Goal: Task Accomplishment & Management: Manage account settings

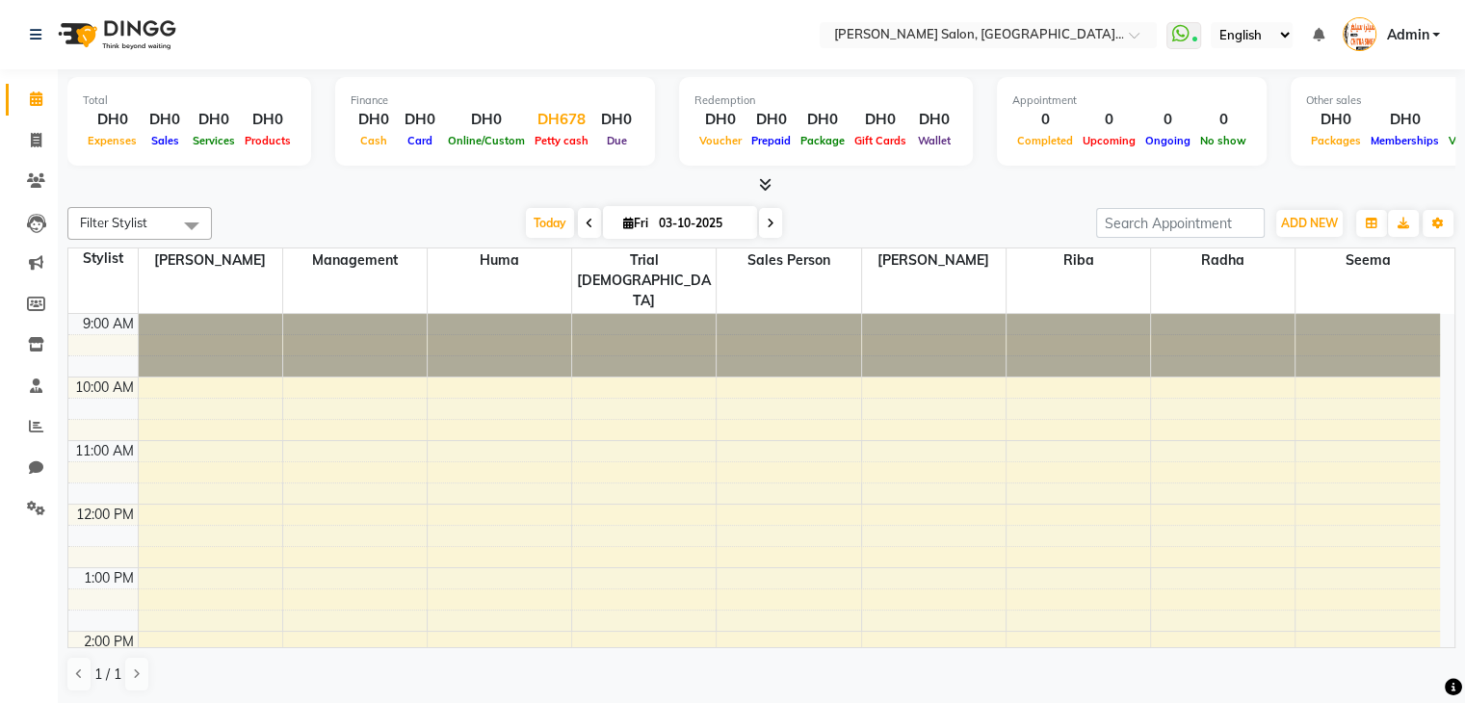
scroll to position [470, 0]
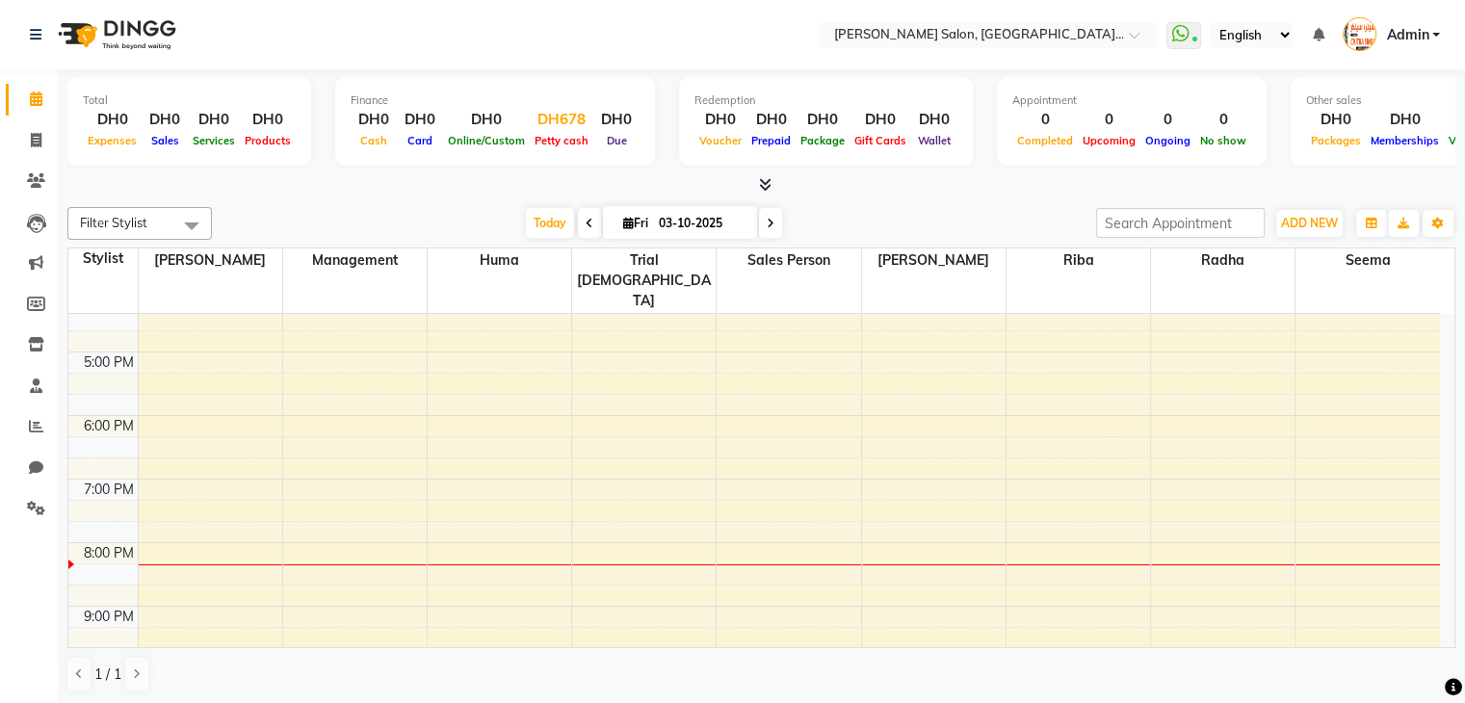
click at [559, 119] on div "DH678" at bounding box center [562, 120] width 64 height 22
select select "2885"
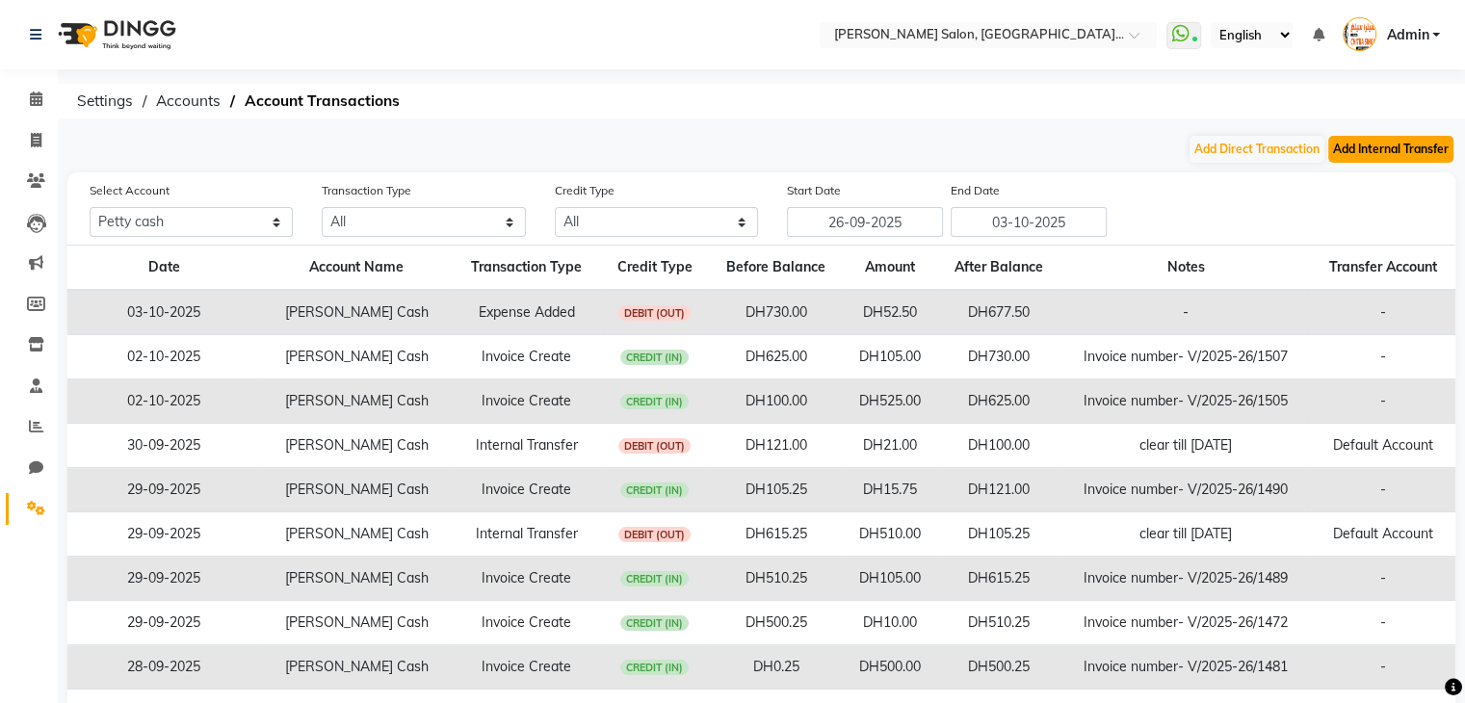
click at [1352, 144] on button "Add Internal Transfer" at bounding box center [1390, 149] width 125 height 27
select select "internal transfer"
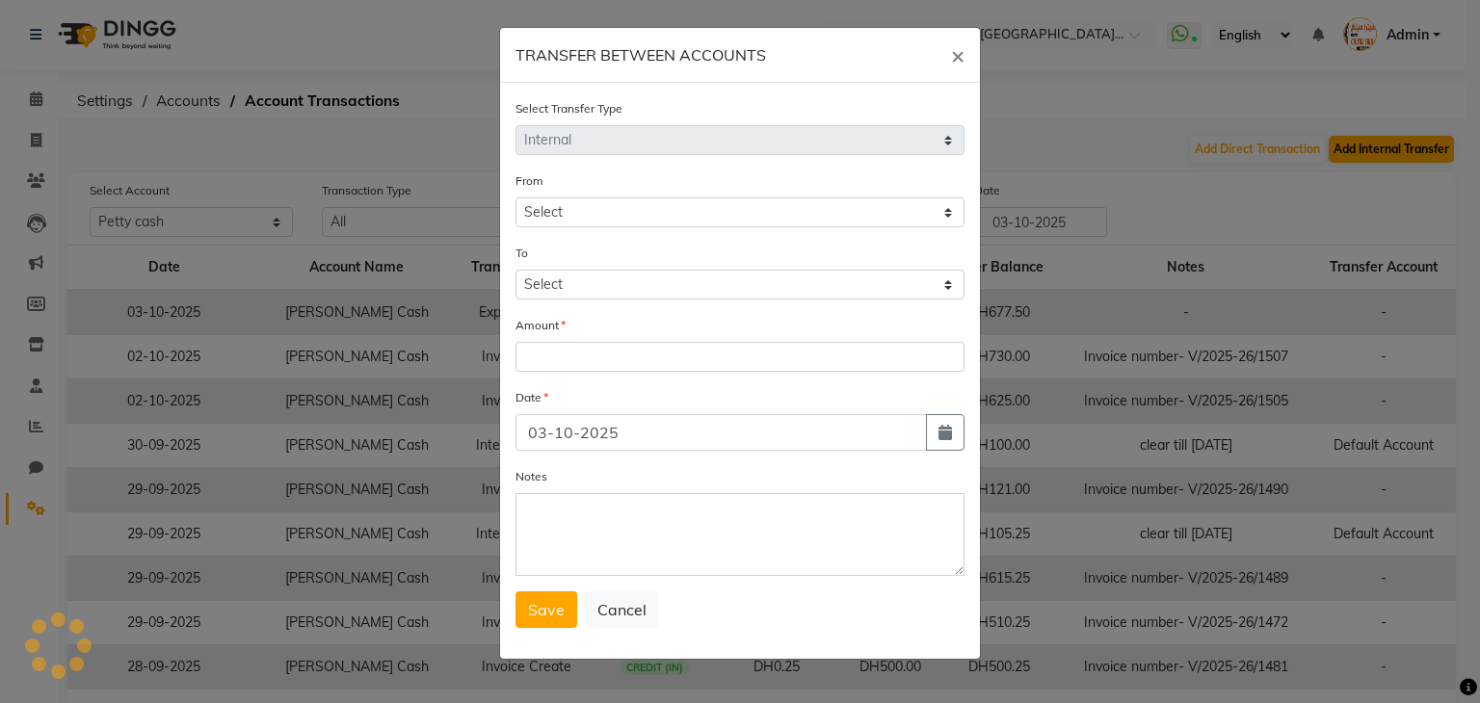
select select "2885"
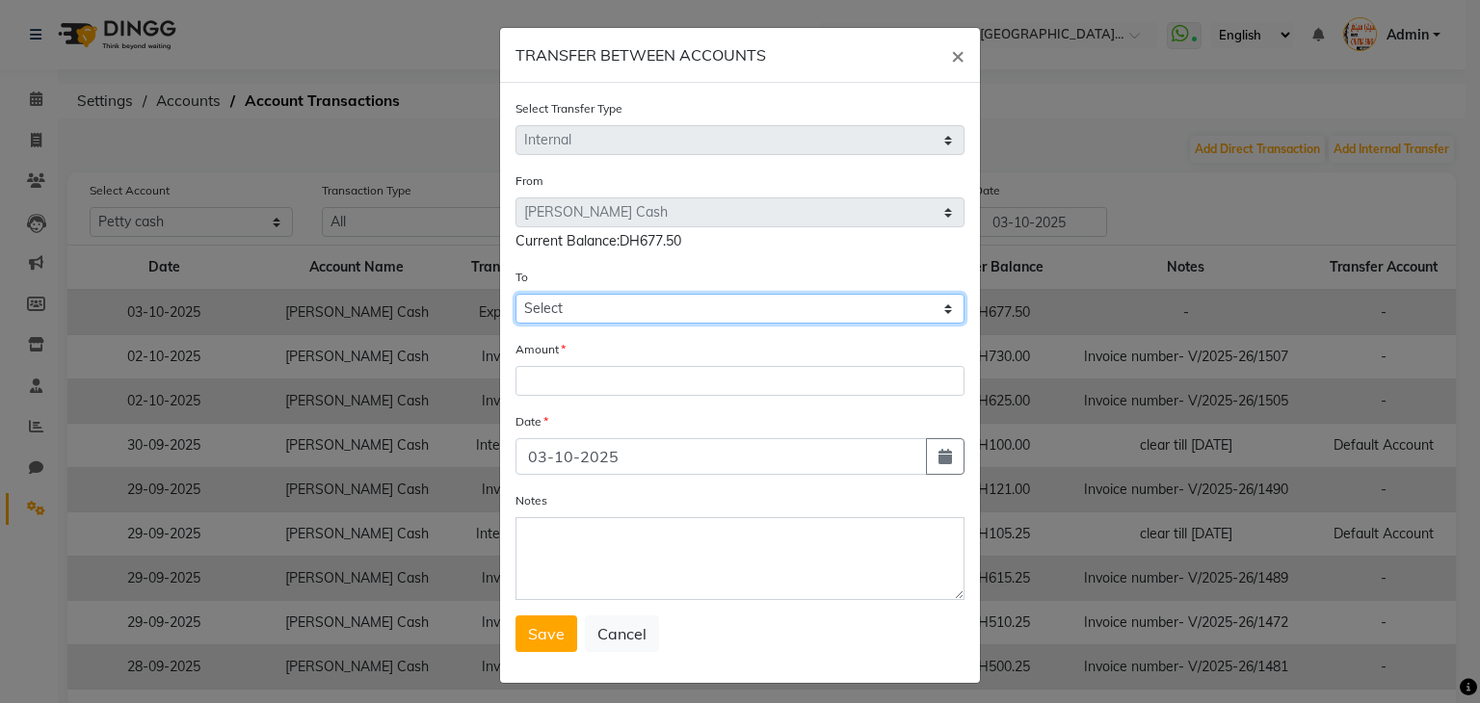
click at [819, 313] on select "Select Petty Cash Default Account" at bounding box center [739, 309] width 449 height 30
select select "2886"
click at [515, 297] on select "Select Petty Cash Default Account" at bounding box center [739, 309] width 449 height 30
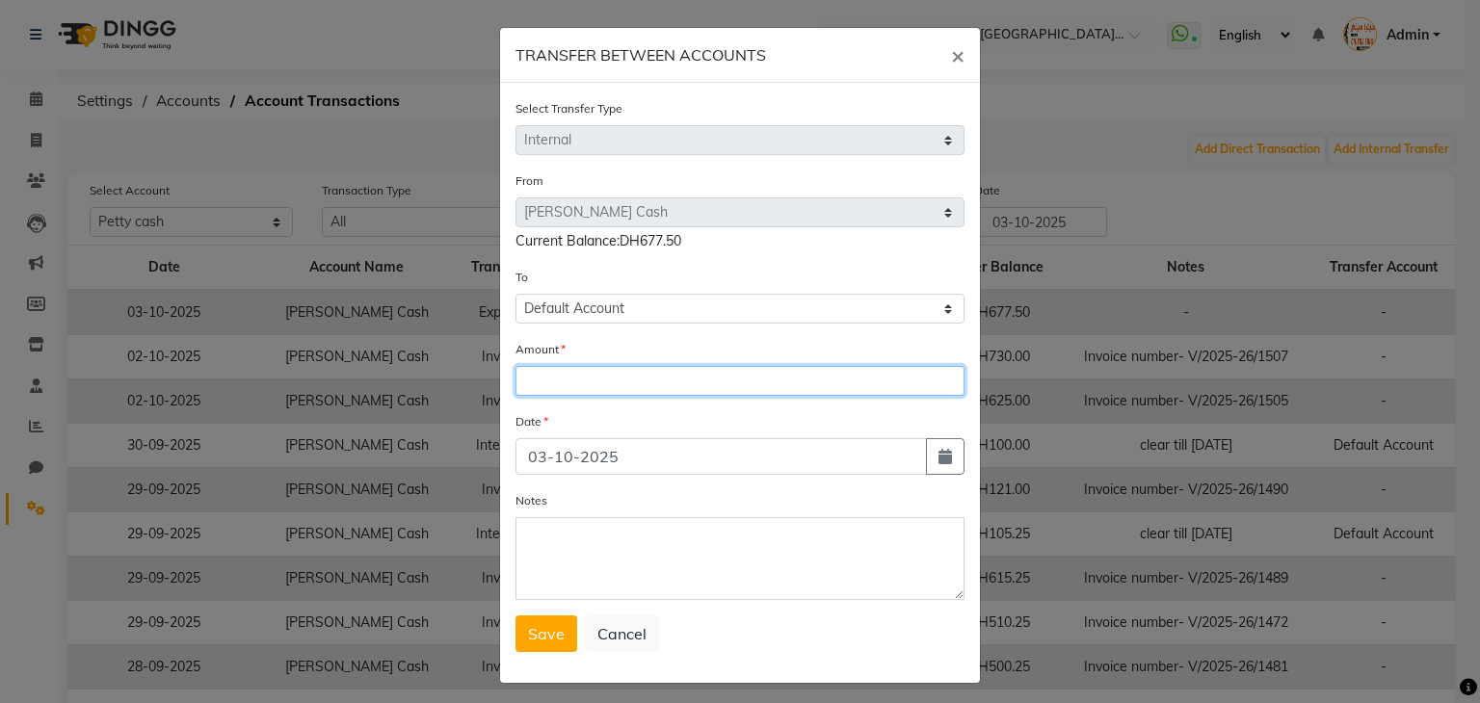
click at [724, 385] on input "number" at bounding box center [739, 381] width 449 height 30
type input "578"
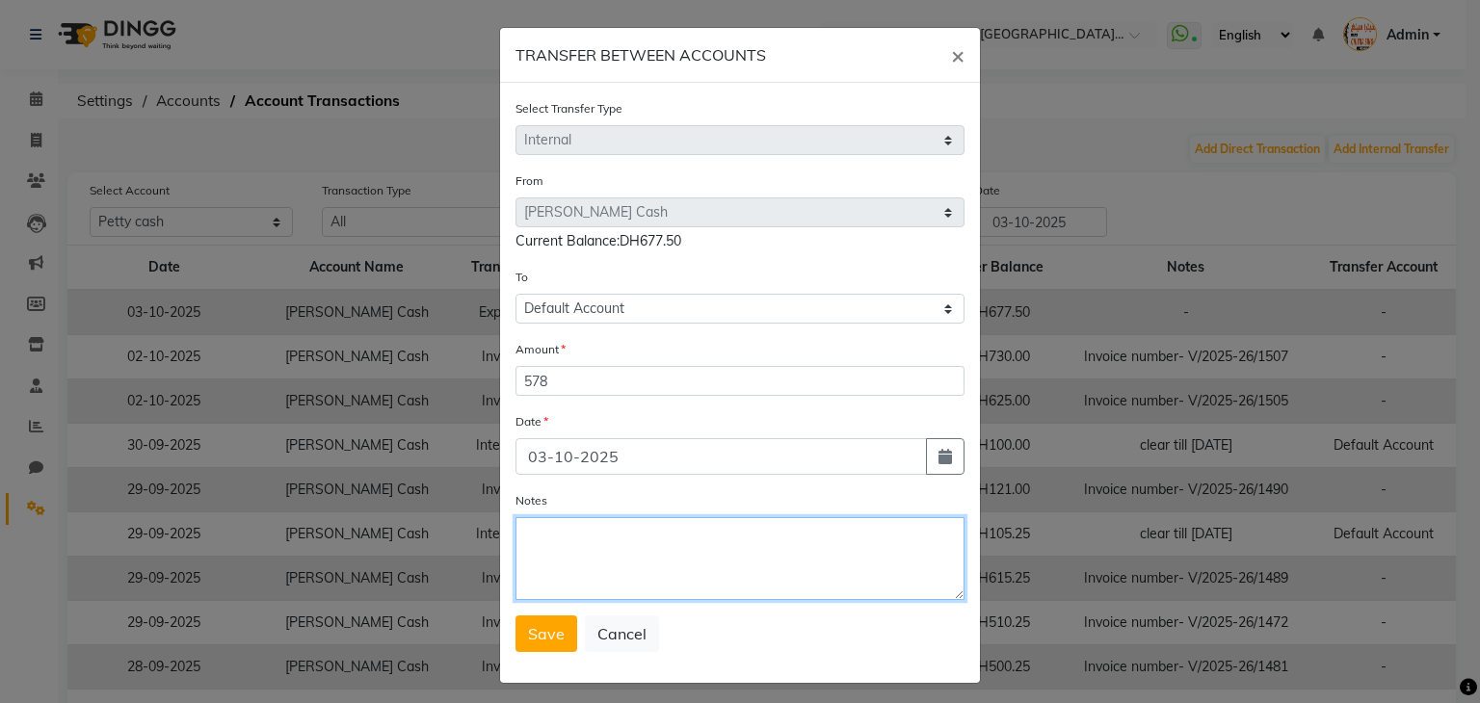
click at [592, 560] on textarea "Notes" at bounding box center [739, 558] width 449 height 83
type textarea "CLEAR TILL 2ND OCTOBER"
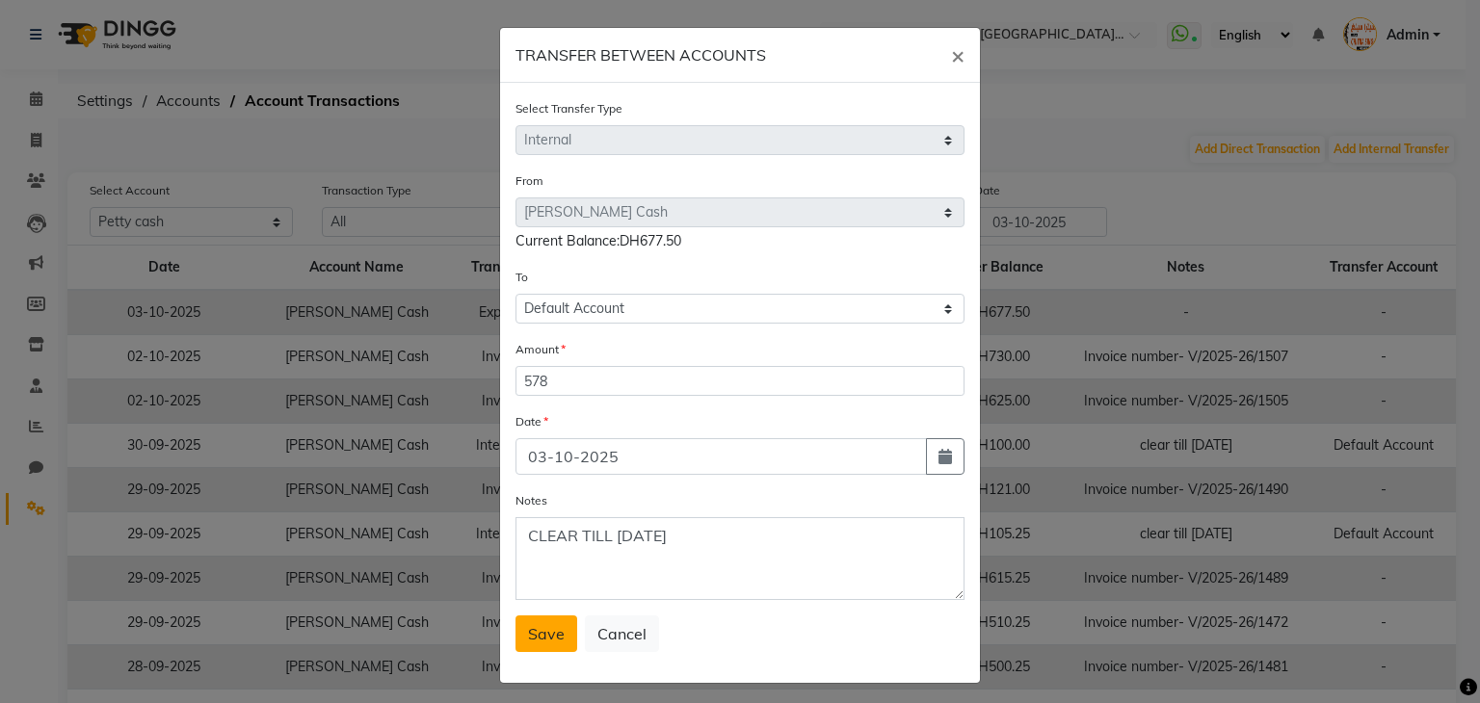
click at [547, 629] on span "Save" at bounding box center [546, 633] width 37 height 19
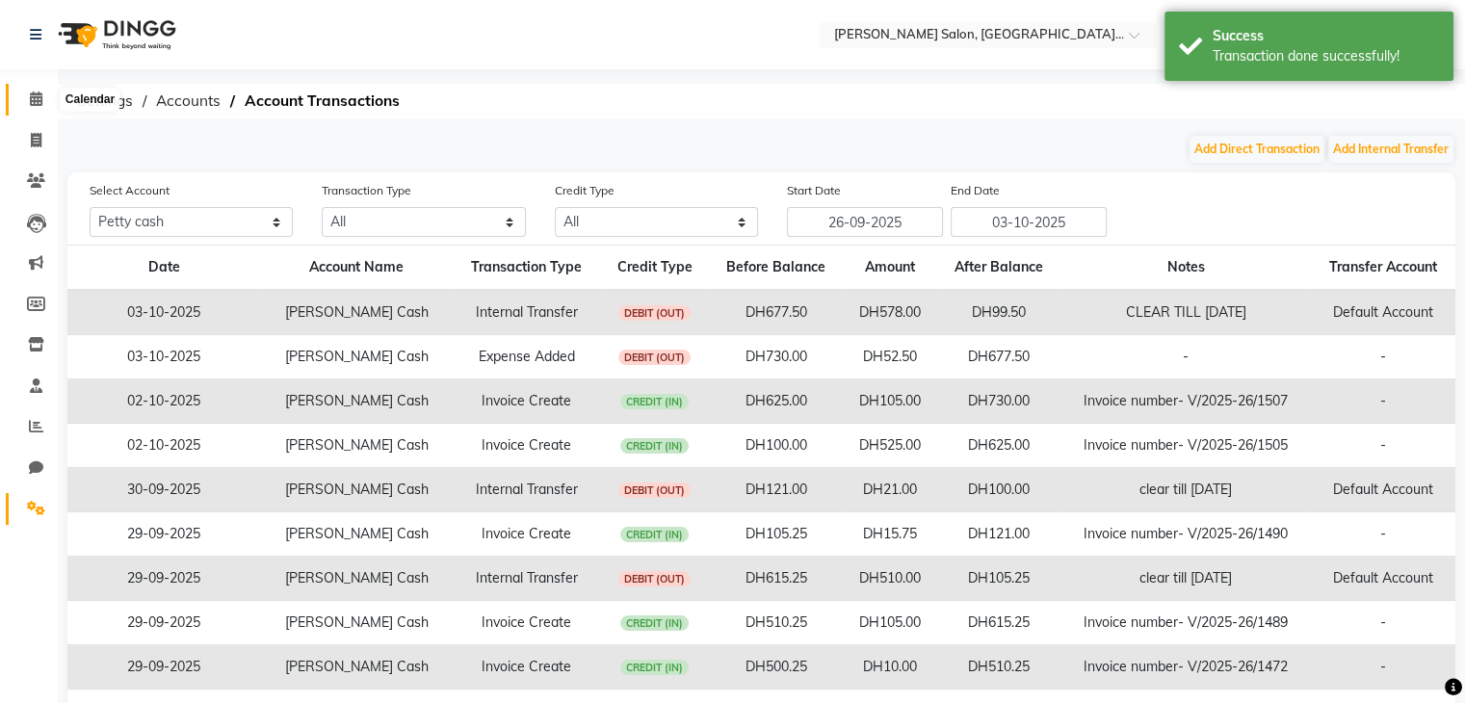
click at [32, 99] on icon at bounding box center [36, 99] width 13 height 14
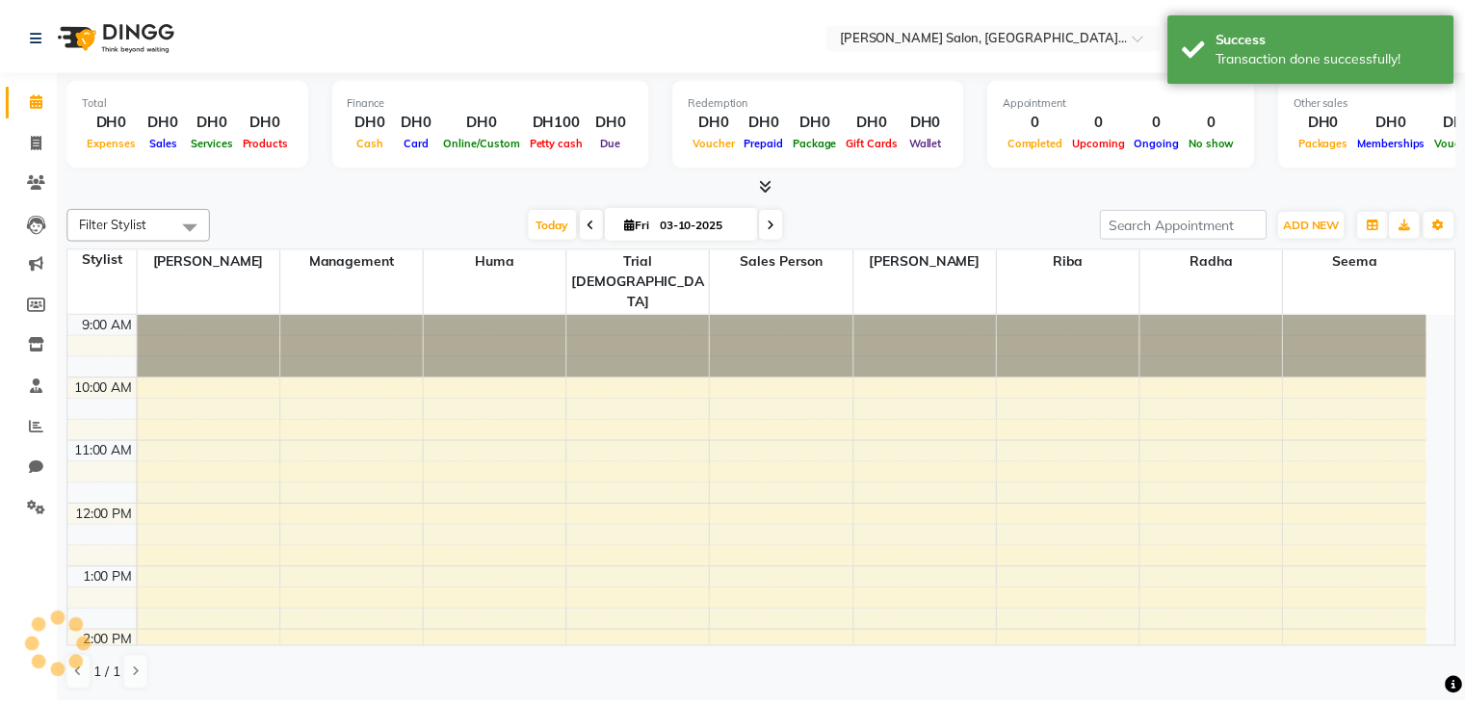
scroll to position [470, 0]
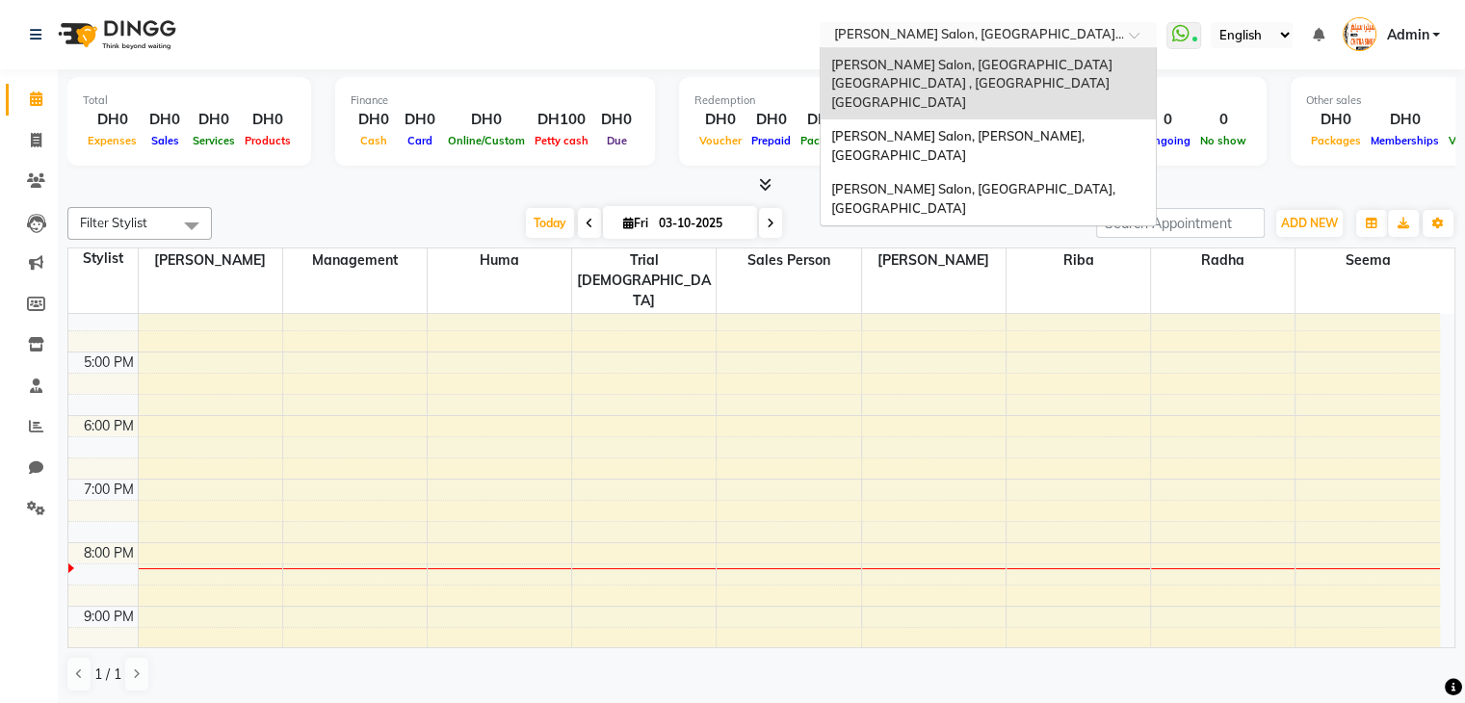
click at [1136, 36] on span at bounding box center [1141, 40] width 24 height 19
click at [1050, 181] on span "[PERSON_NAME] Salon, [GEOGRAPHIC_DATA], [GEOGRAPHIC_DATA]" at bounding box center [973, 198] width 287 height 35
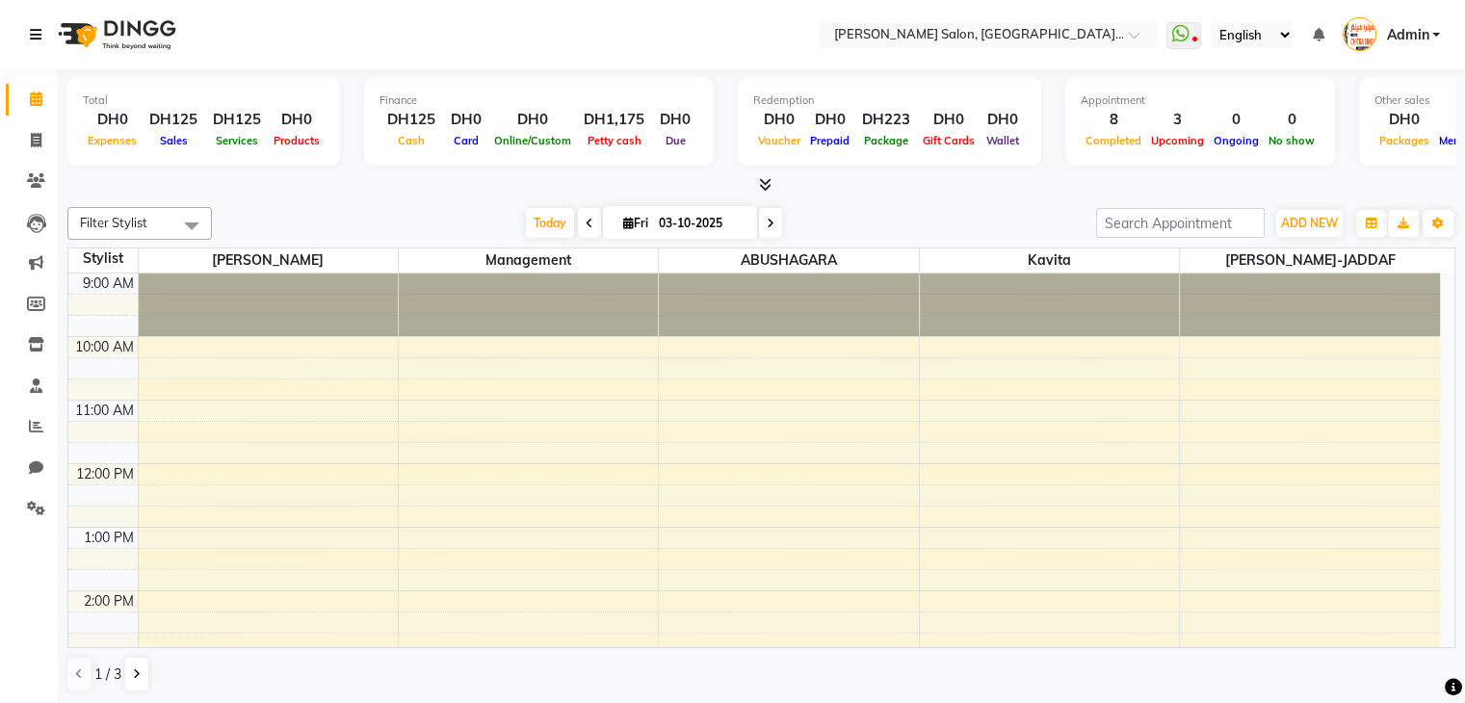
click at [38, 34] on icon at bounding box center [36, 34] width 12 height 13
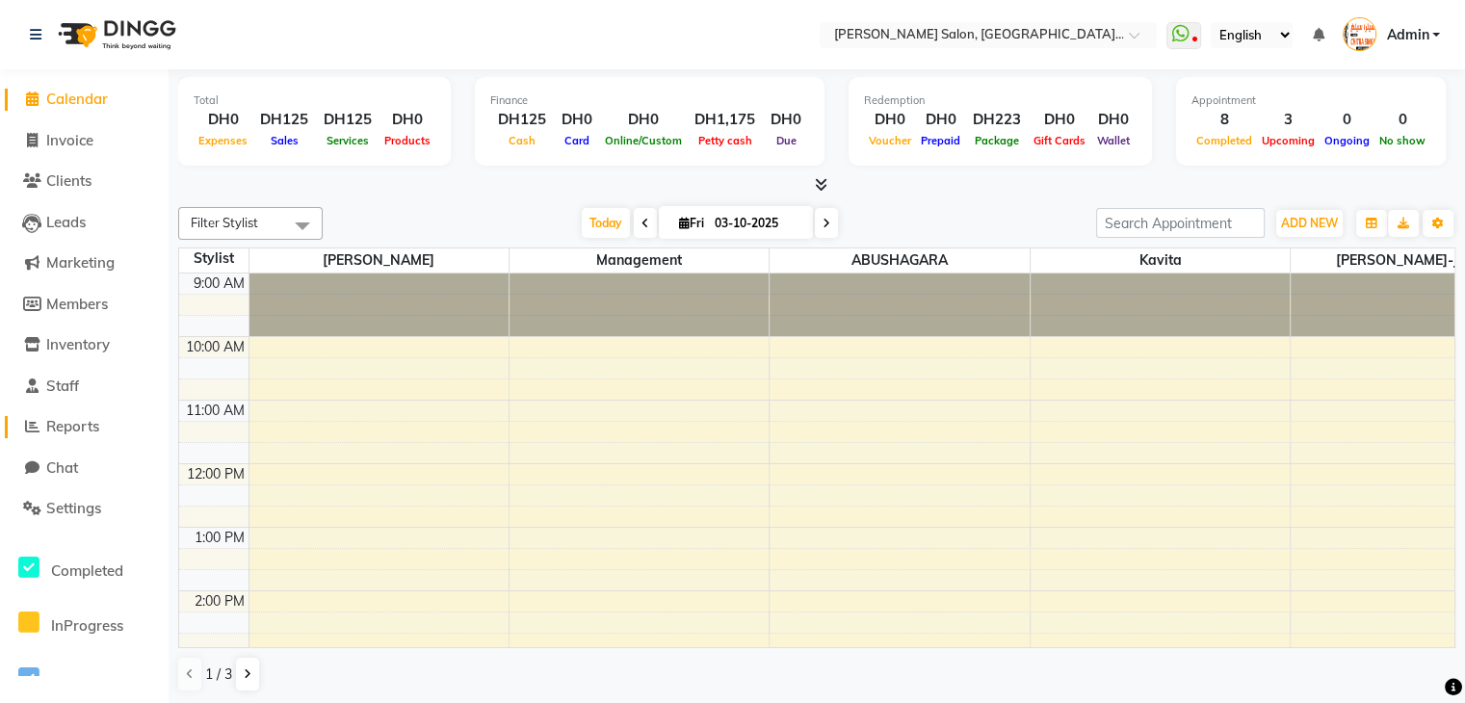
click at [89, 421] on span "Reports" at bounding box center [72, 426] width 53 height 18
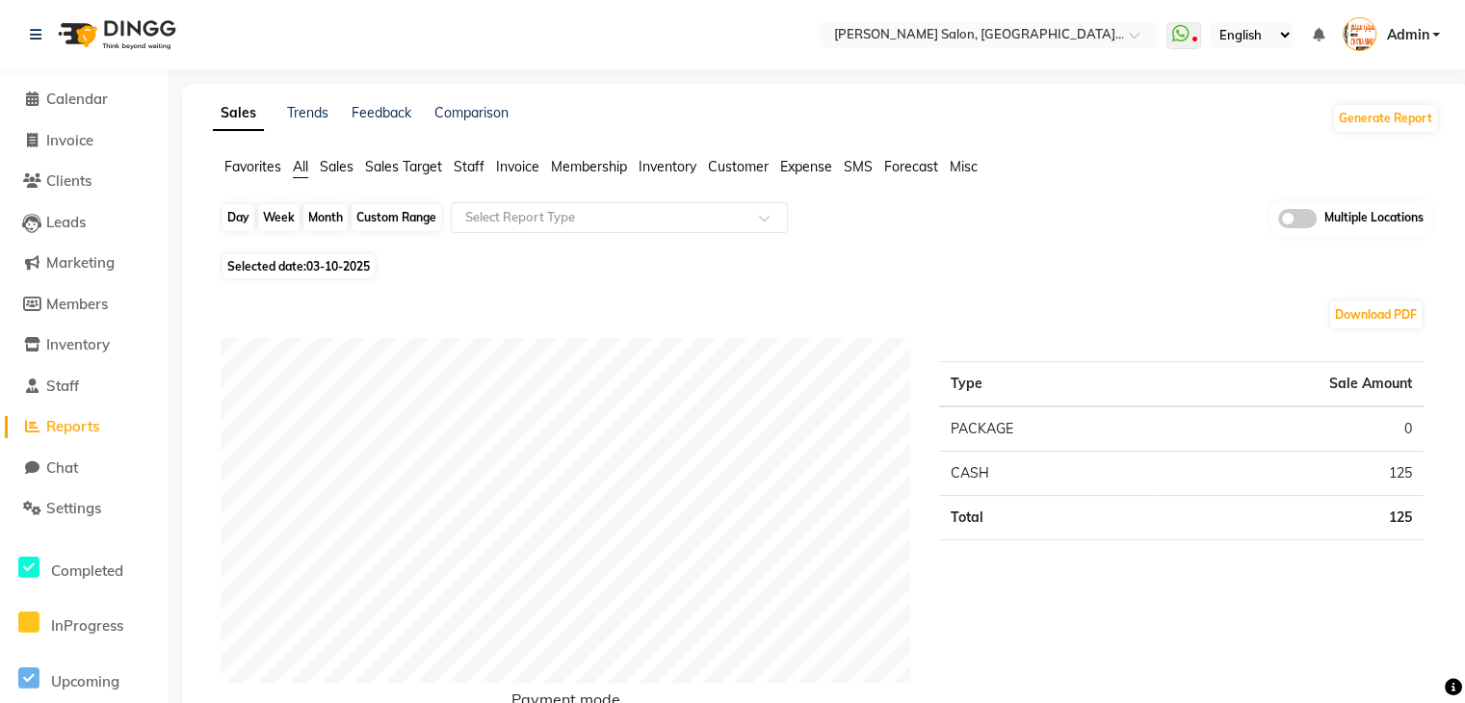
click at [237, 214] on div "Day" at bounding box center [239, 217] width 32 height 27
select select "10"
select select "2025"
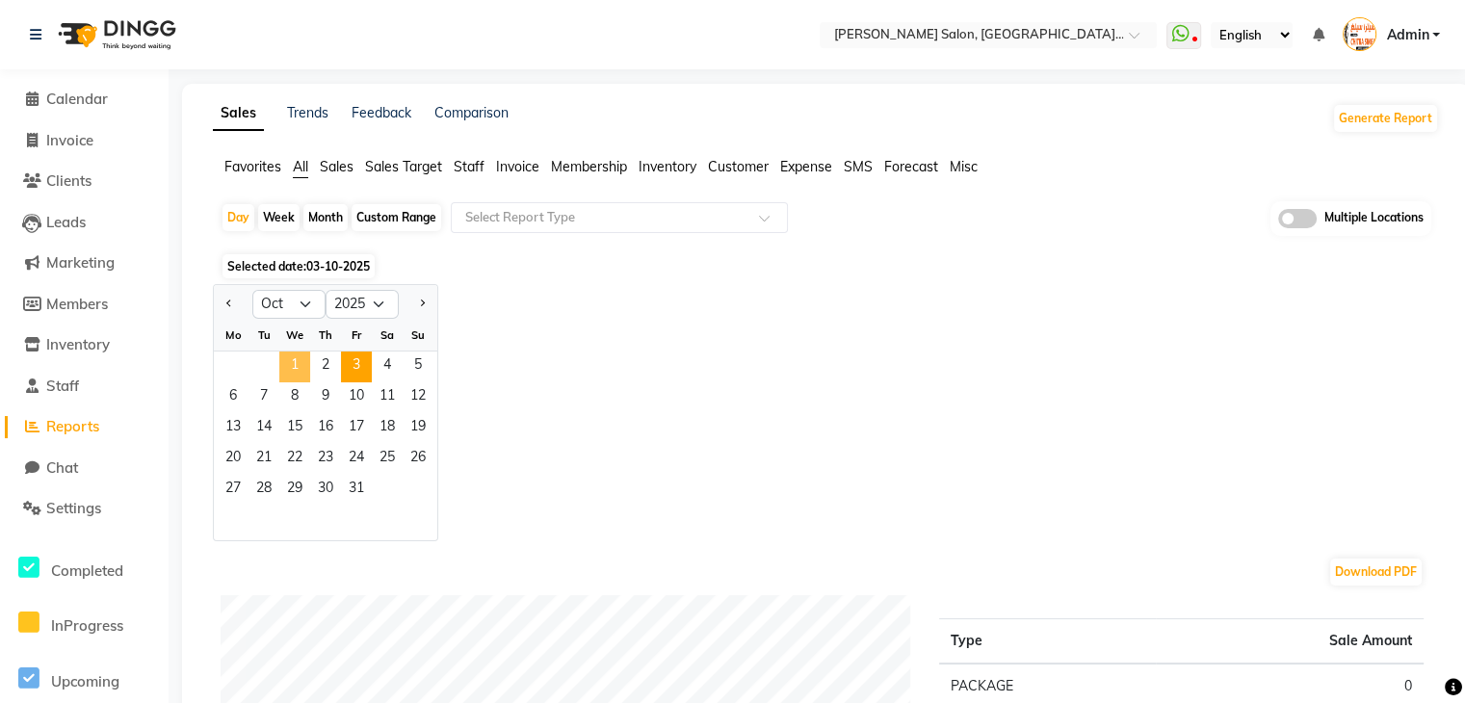
click at [300, 359] on span "1" at bounding box center [294, 367] width 31 height 31
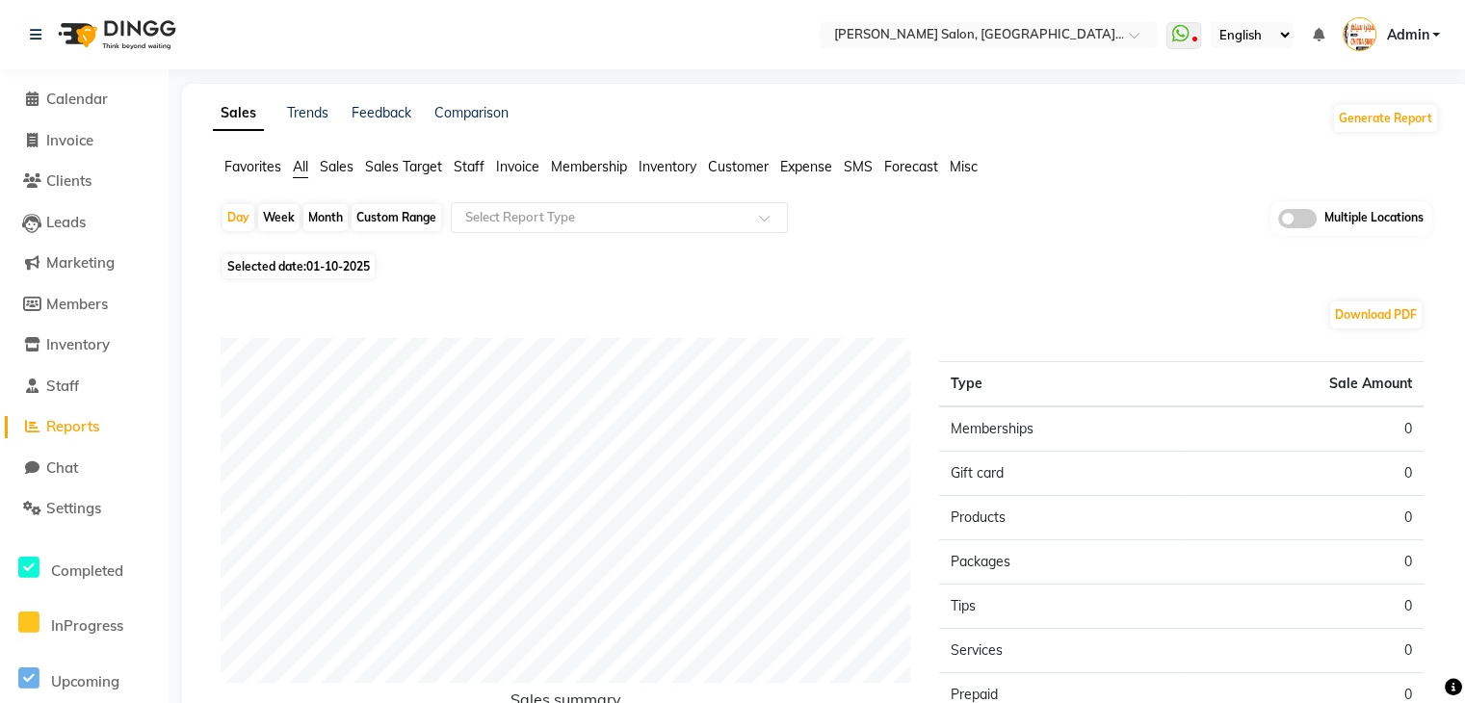
click at [347, 170] on span "Sales" at bounding box center [337, 166] width 34 height 17
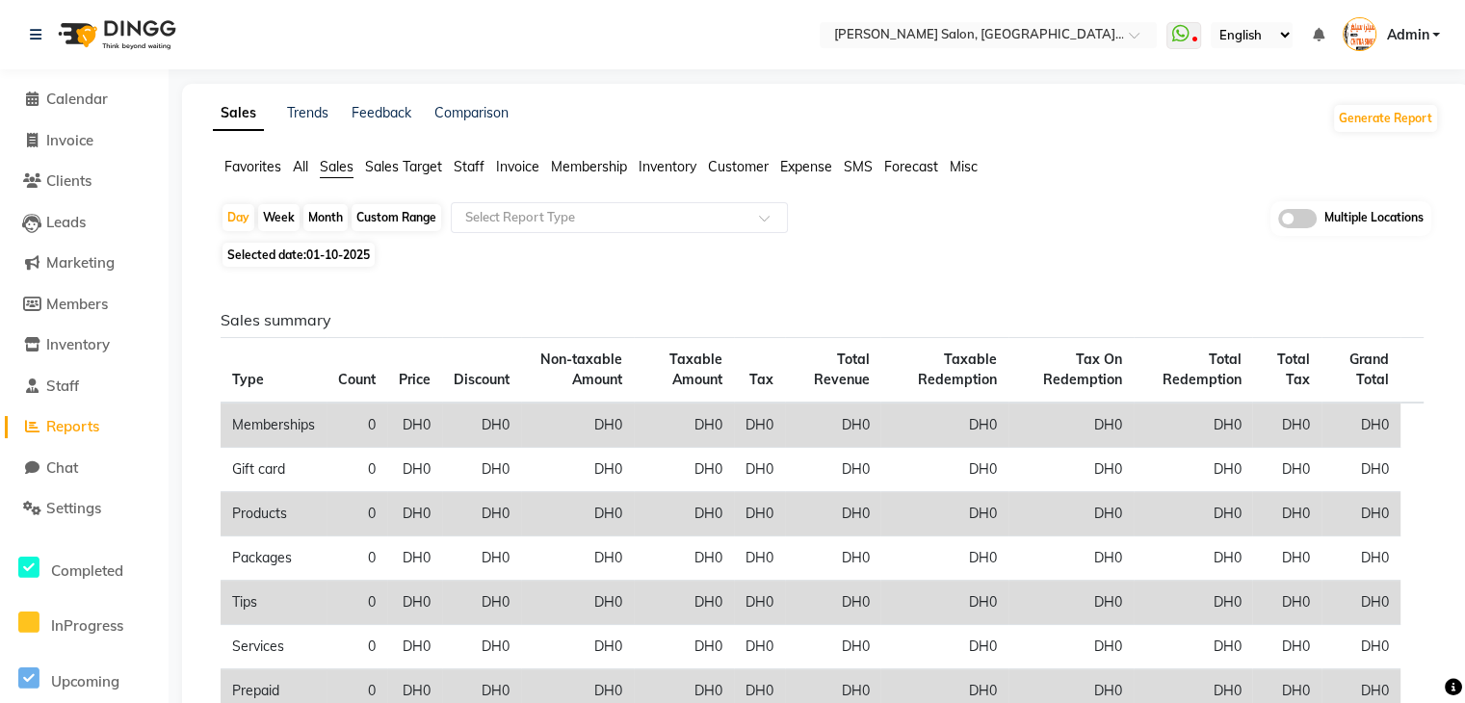
click at [466, 165] on span "Staff" at bounding box center [469, 166] width 31 height 17
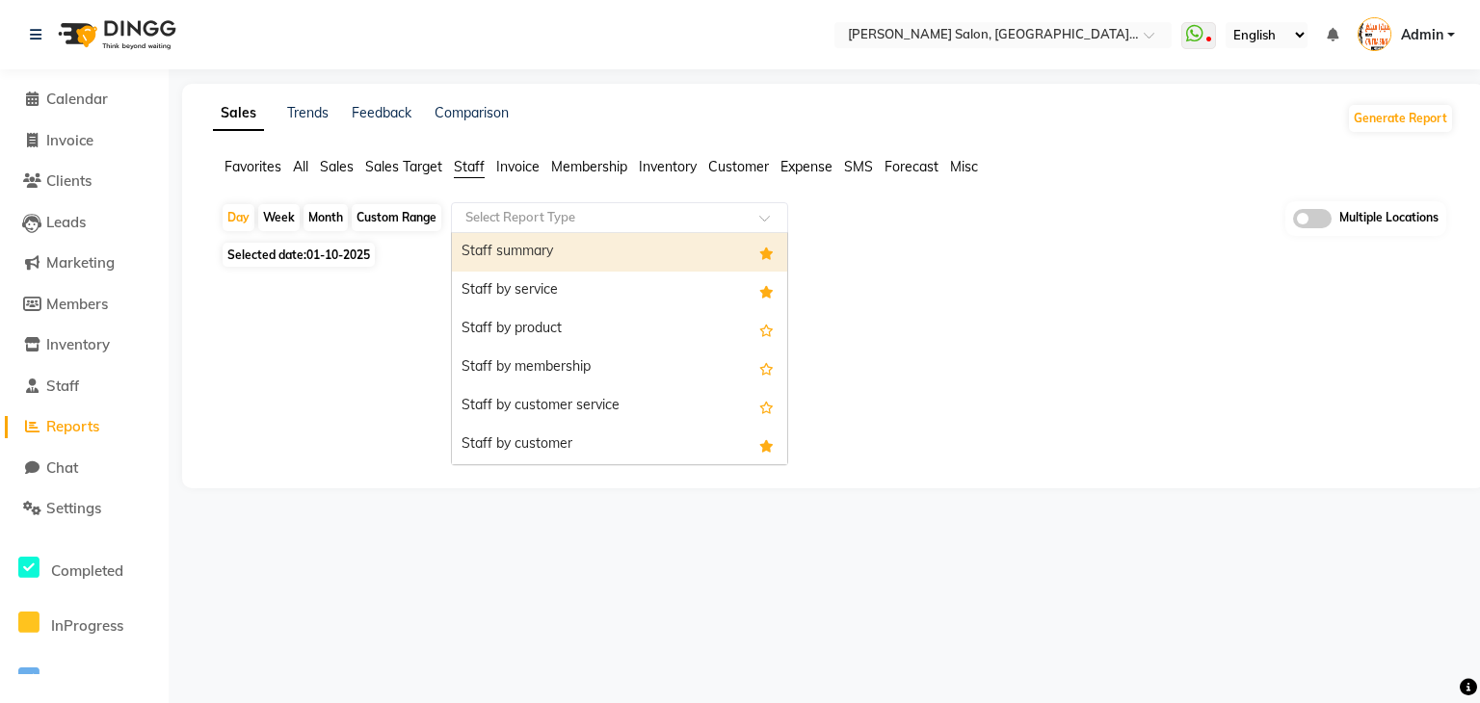
click at [506, 227] on div "Select Report Type" at bounding box center [619, 217] width 337 height 31
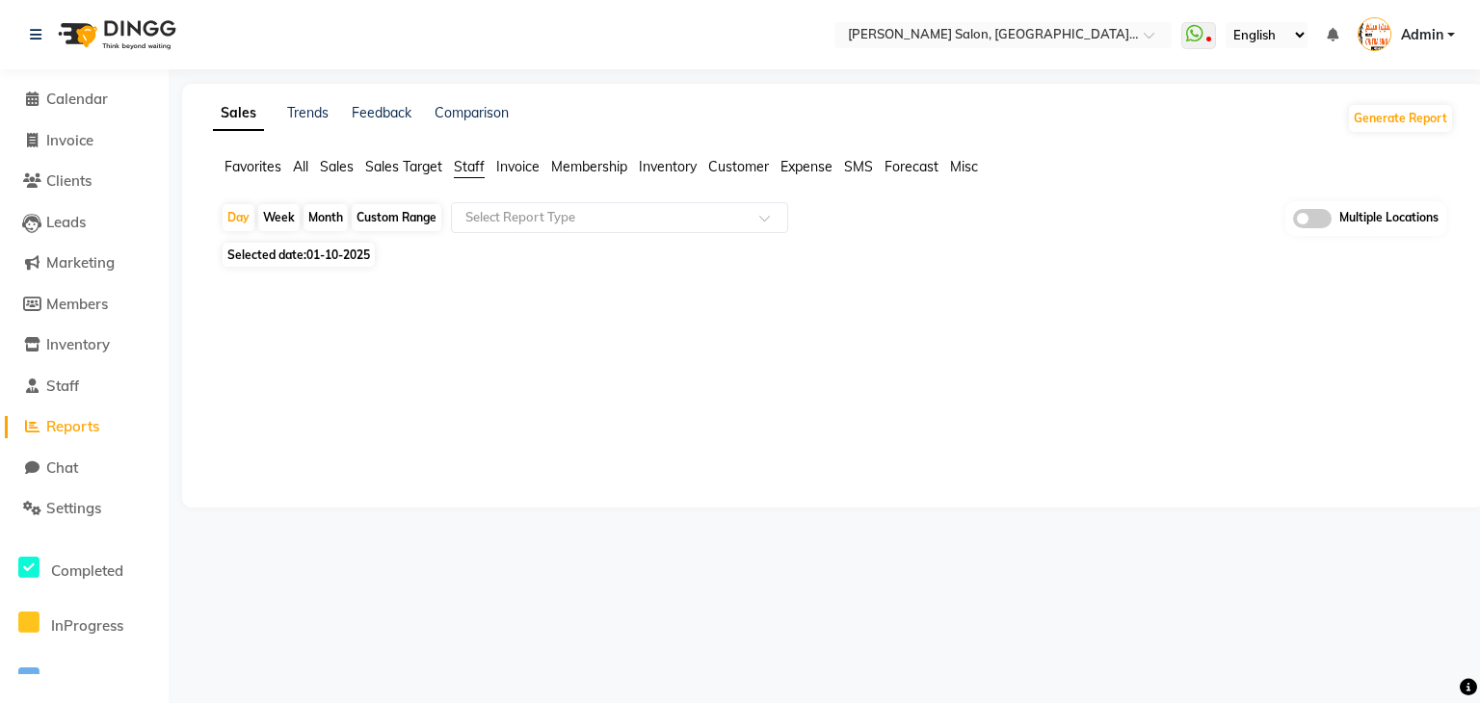
click at [263, 168] on span "Favorites" at bounding box center [252, 166] width 57 height 17
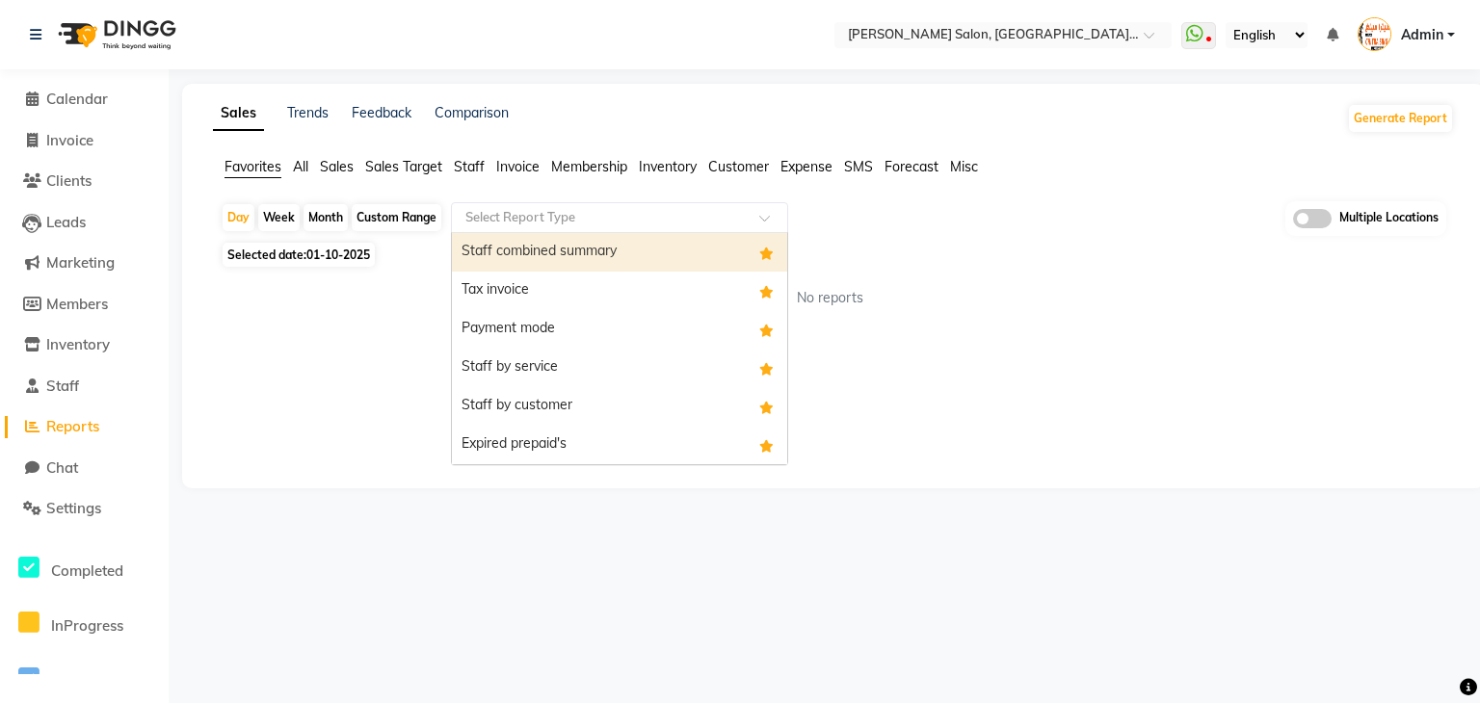
click at [509, 224] on input "text" at bounding box center [599, 217] width 277 height 19
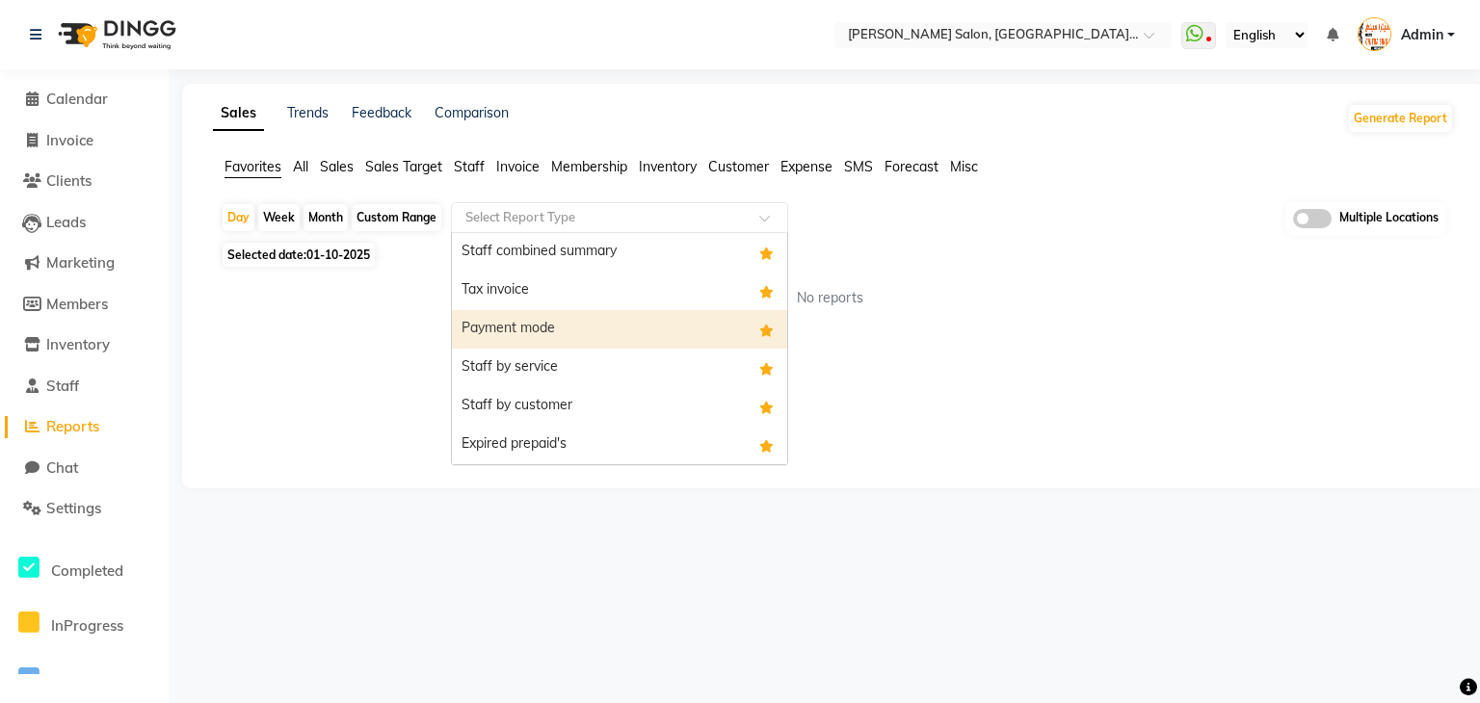
click at [536, 331] on div "Payment mode" at bounding box center [619, 329] width 335 height 39
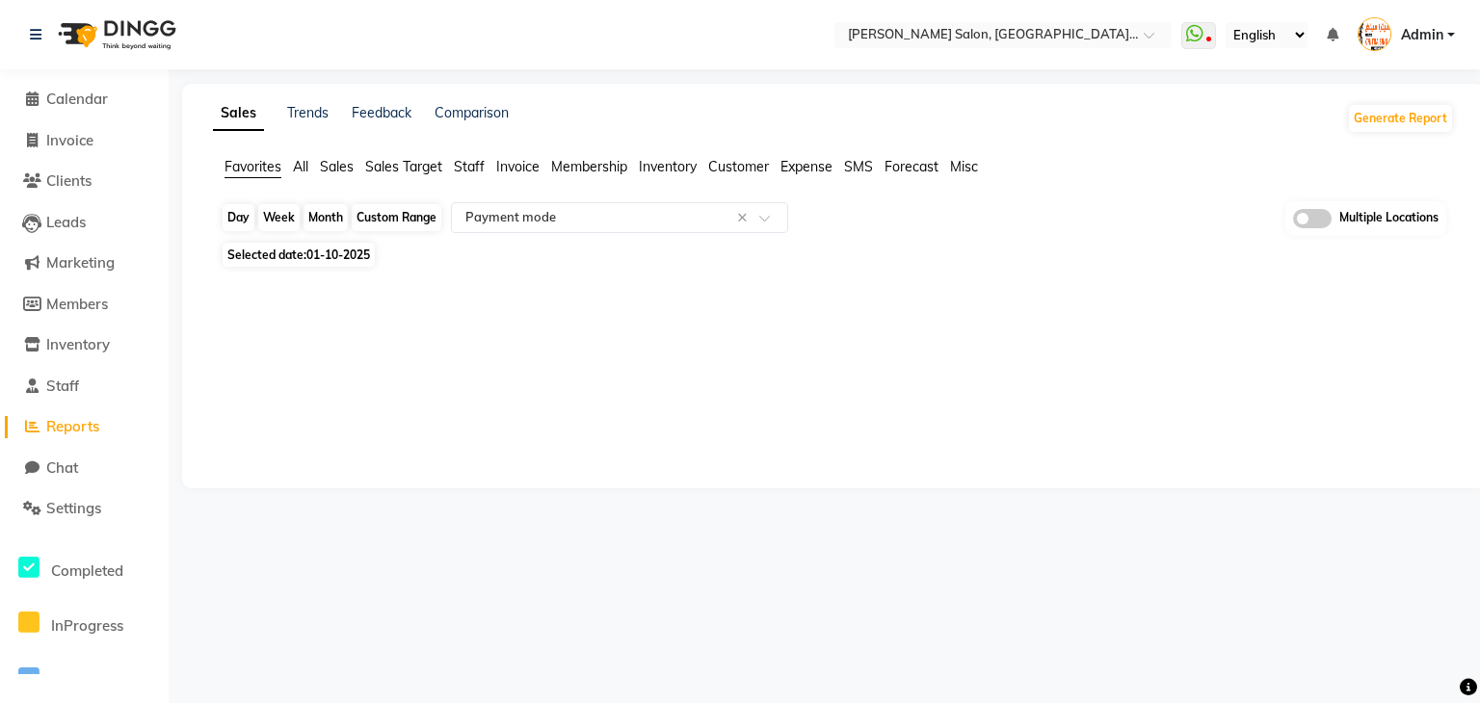
click at [246, 212] on div "Day" at bounding box center [239, 217] width 32 height 27
select select "10"
select select "2025"
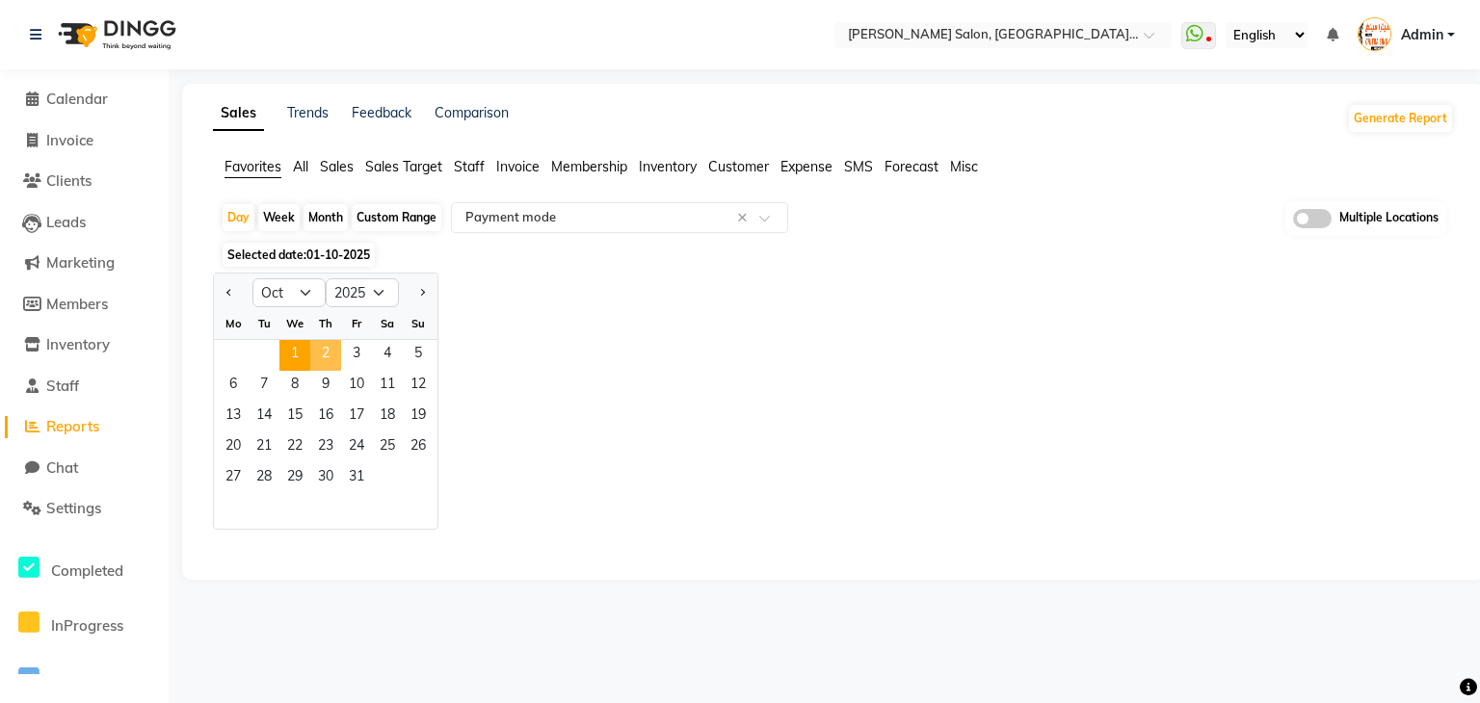
click at [327, 345] on span "2" at bounding box center [325, 355] width 31 height 31
select select "filtered_report"
select select "csv"
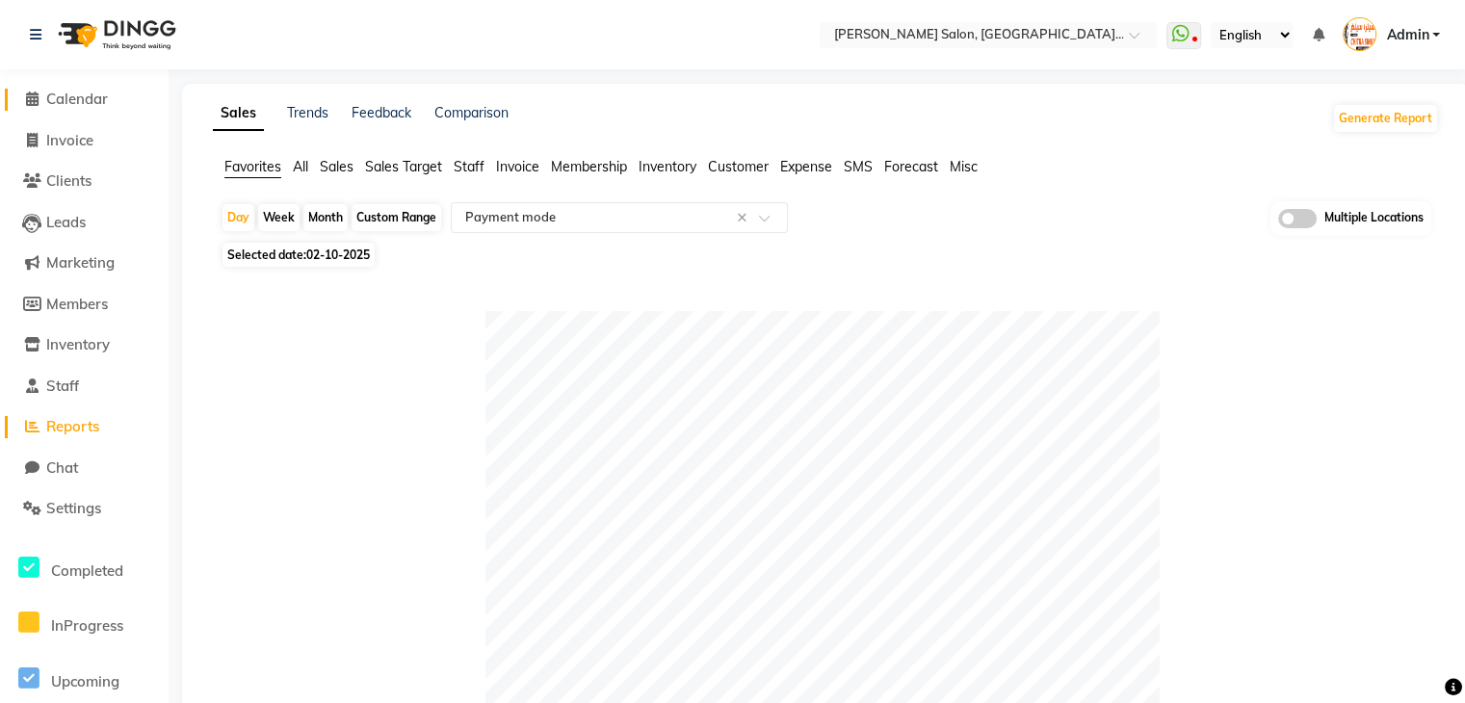
click at [36, 97] on icon at bounding box center [32, 99] width 13 height 14
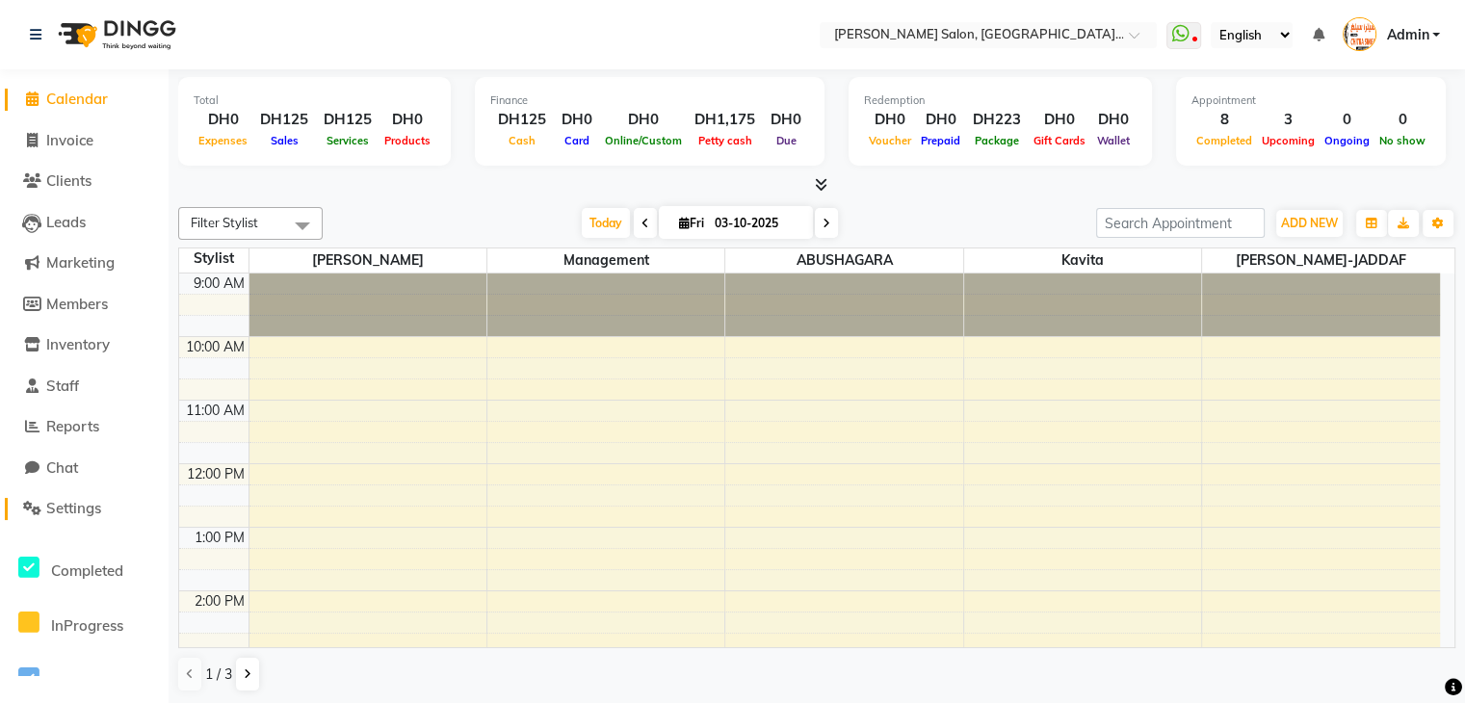
click at [95, 510] on span "Settings" at bounding box center [73, 508] width 55 height 18
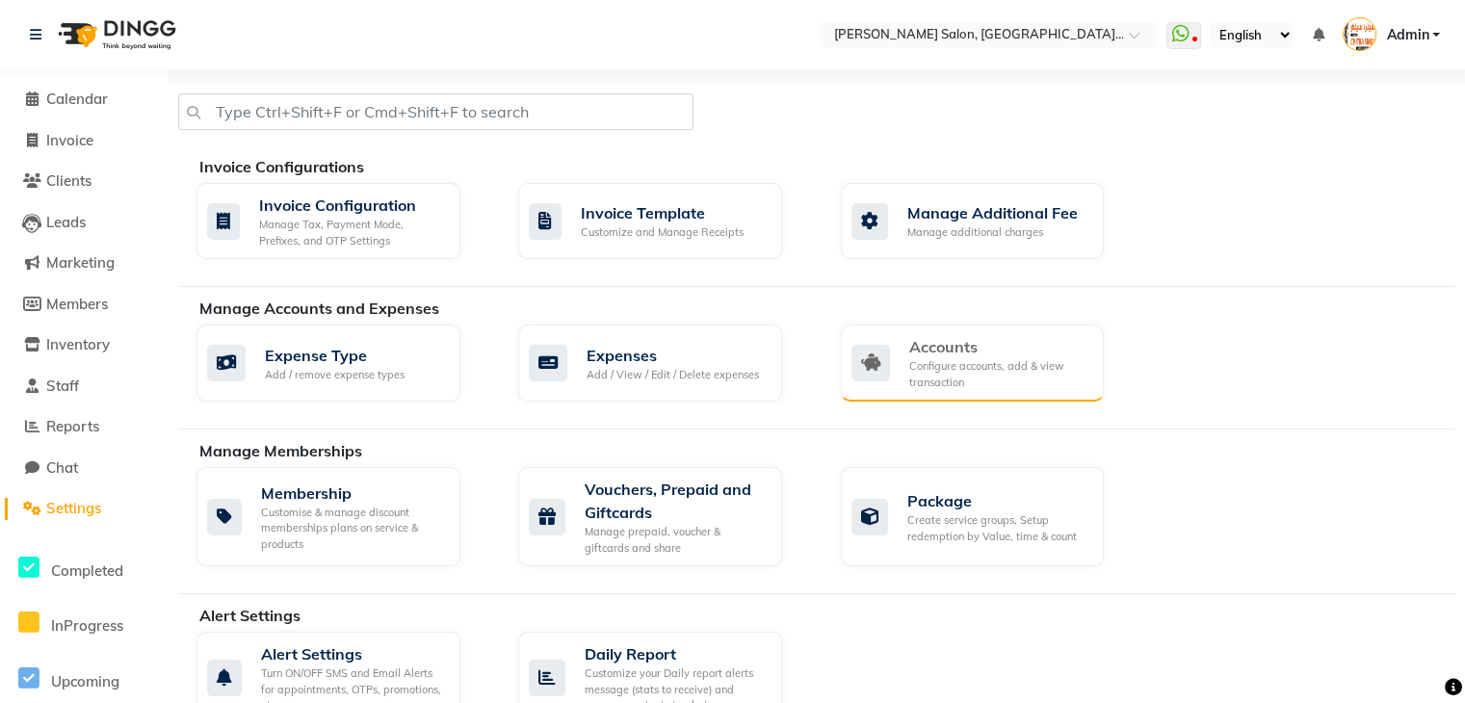
click at [932, 385] on div "Configure accounts, add & view transaction" at bounding box center [999, 374] width 180 height 32
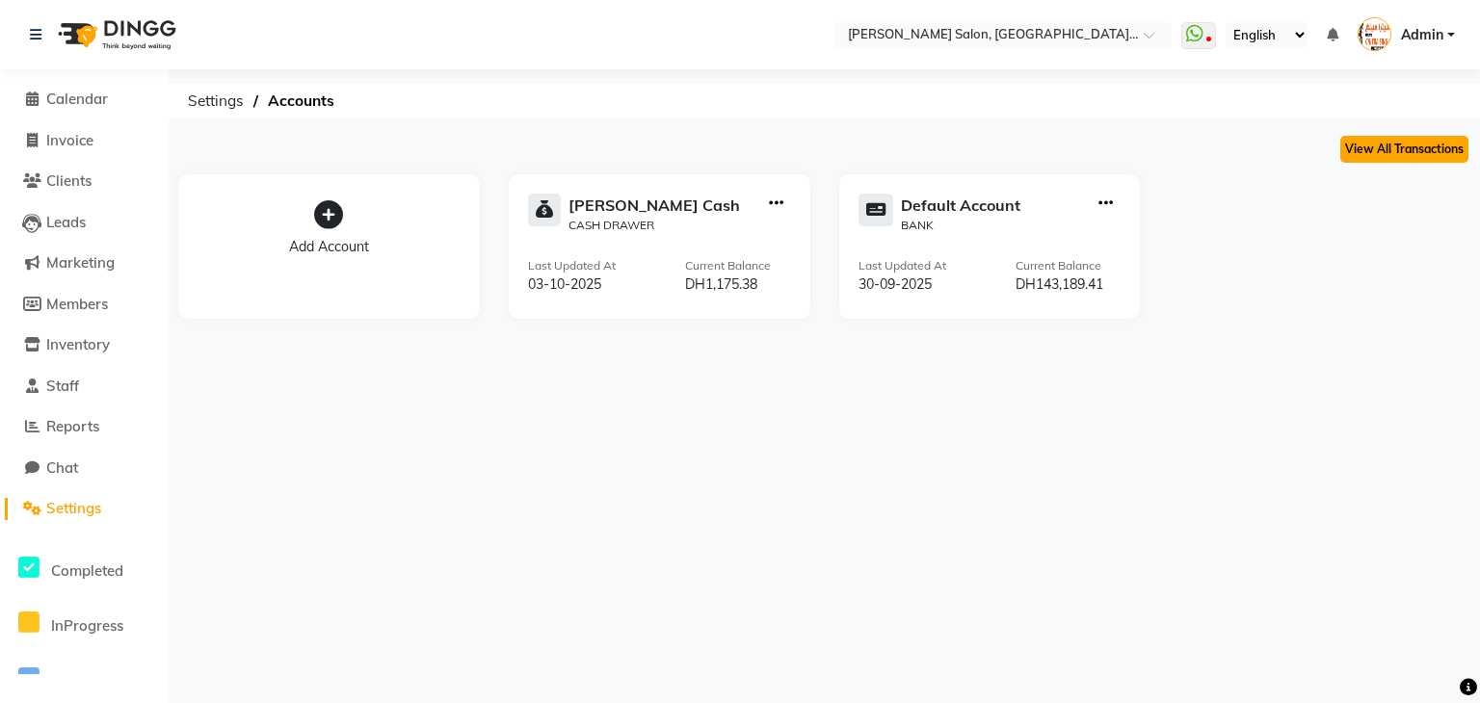
click at [1367, 154] on button "View All Transactions" at bounding box center [1404, 149] width 128 height 27
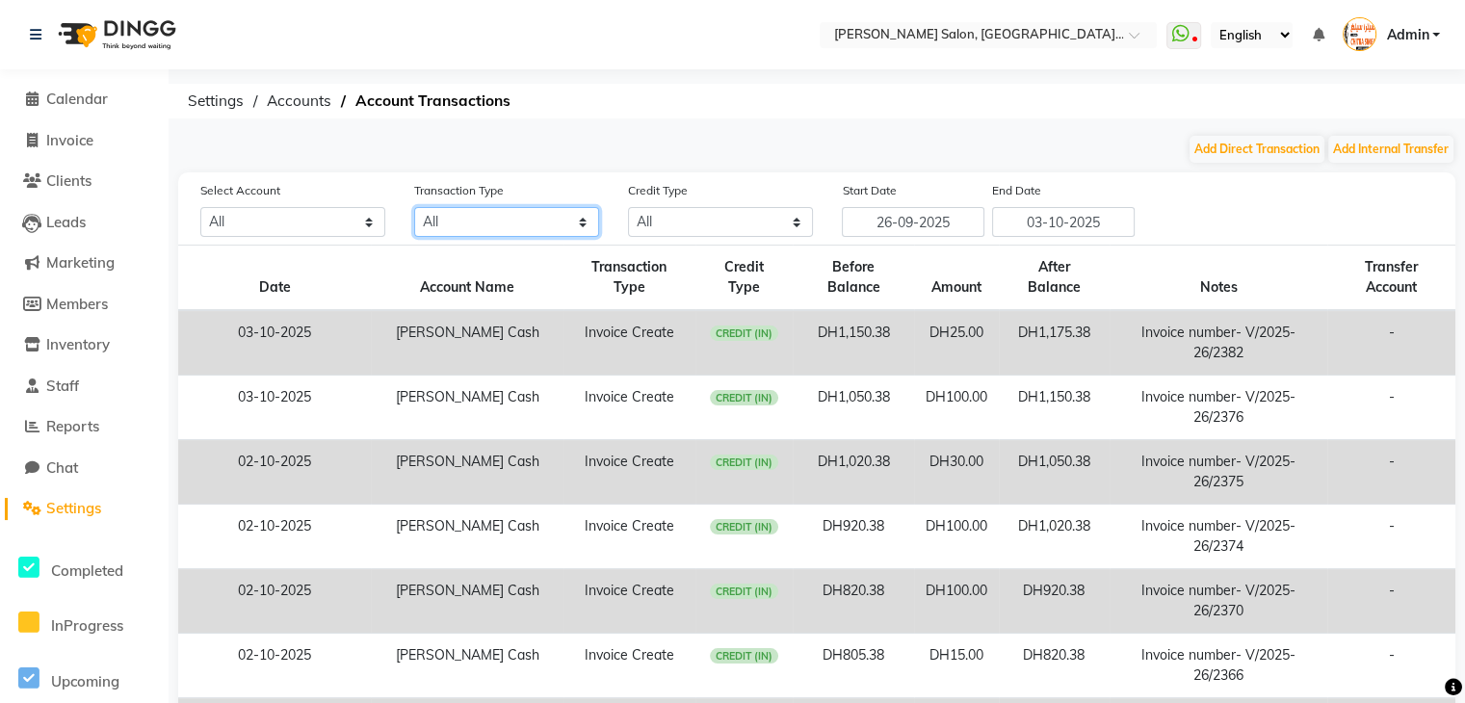
click at [570, 221] on select "All Direct Internal Transfer Expense Invoice Daily Register" at bounding box center [506, 222] width 185 height 30
select select "INTERNAL"
click at [414, 208] on select "All Direct Internal Transfer Expense Invoice Daily Register" at bounding box center [506, 222] width 185 height 30
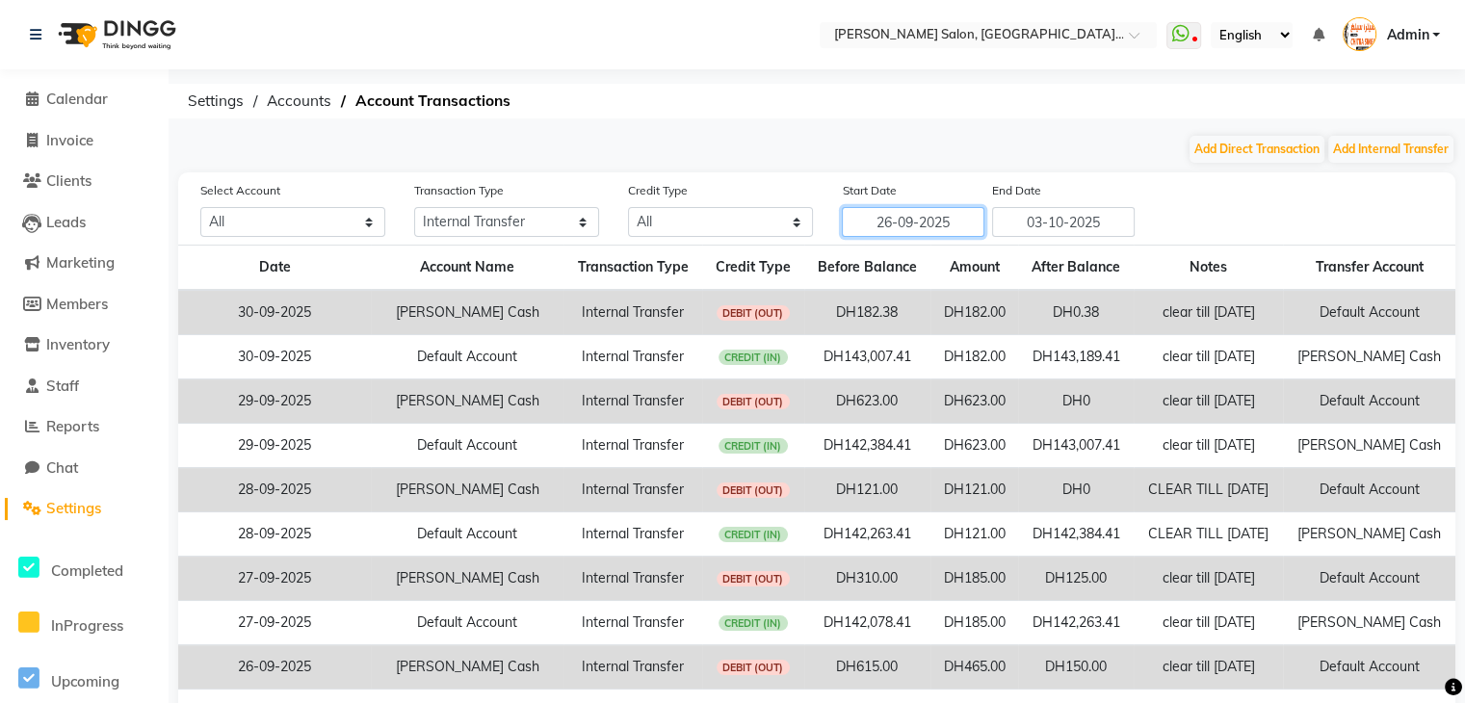
click at [891, 217] on input "26-09-2025" at bounding box center [913, 222] width 143 height 30
select select "9"
select select "2025"
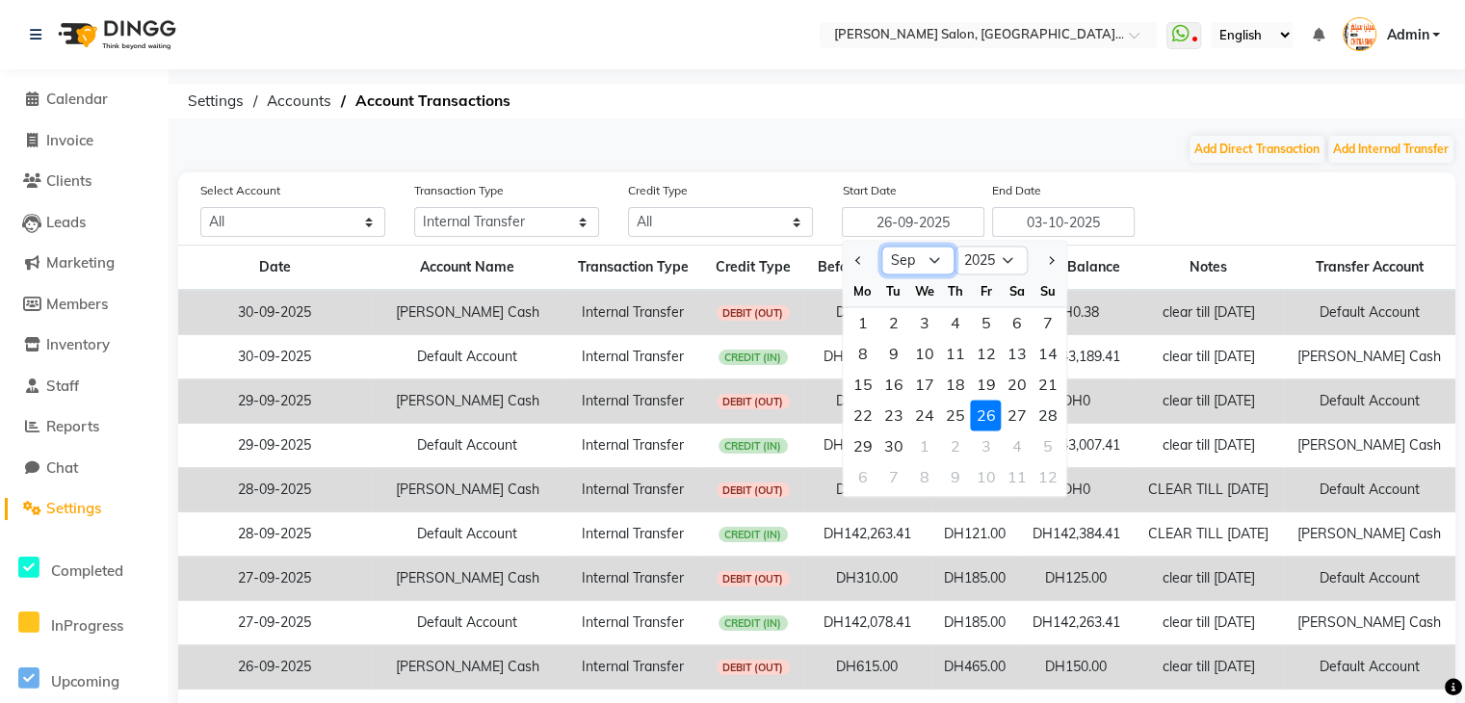
click at [940, 263] on select "Jan Feb Mar Apr May Jun Jul Aug Sep Oct Nov Dec" at bounding box center [918, 261] width 73 height 29
click at [882, 247] on select "Jan Feb Mar Apr May Jun Jul Aug Sep Oct Nov Dec" at bounding box center [918, 261] width 73 height 29
click at [925, 217] on input "26-09-2025" at bounding box center [913, 222] width 143 height 30
click at [865, 261] on button "Previous month" at bounding box center [860, 260] width 16 height 31
select select "9"
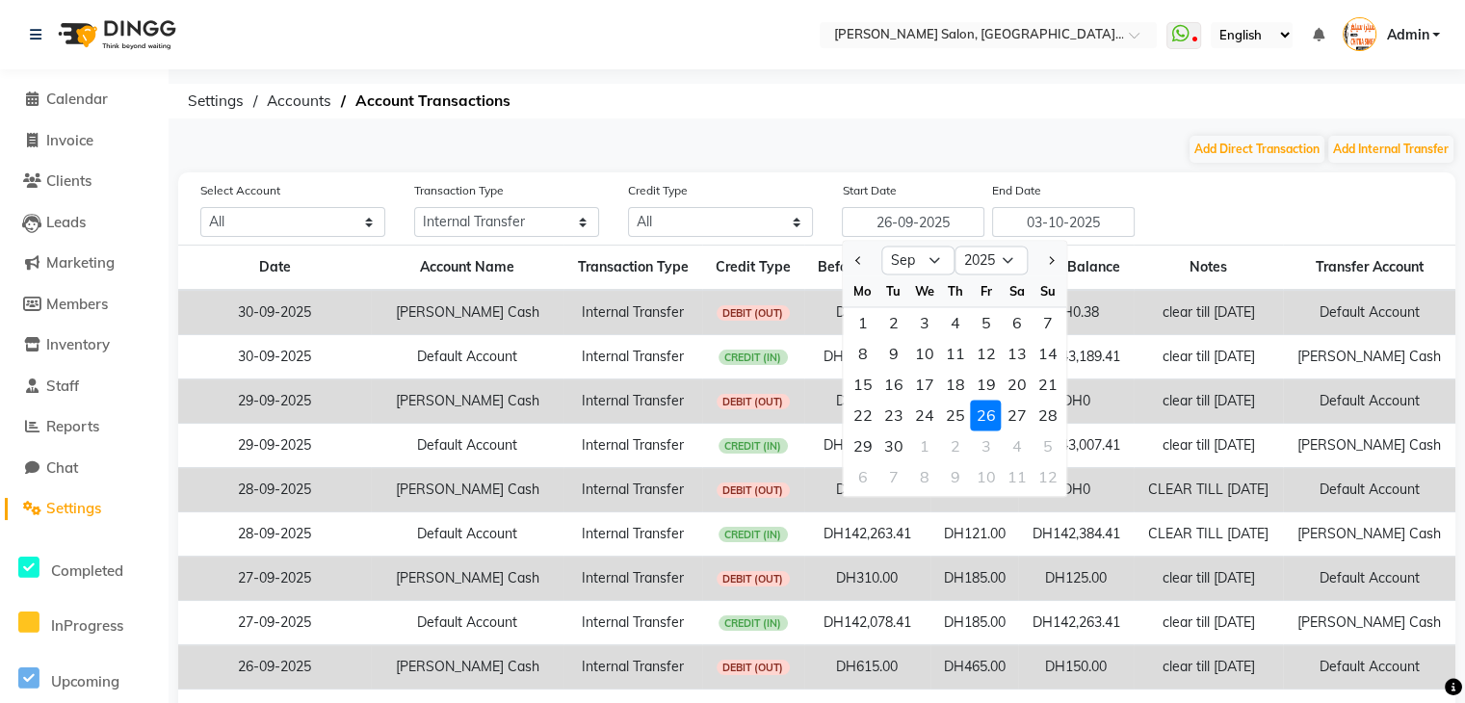
click at [1185, 201] on div "Select Account All Petty cash Default account Transaction Type All Direct Inter…" at bounding box center [828, 208] width 1284 height 57
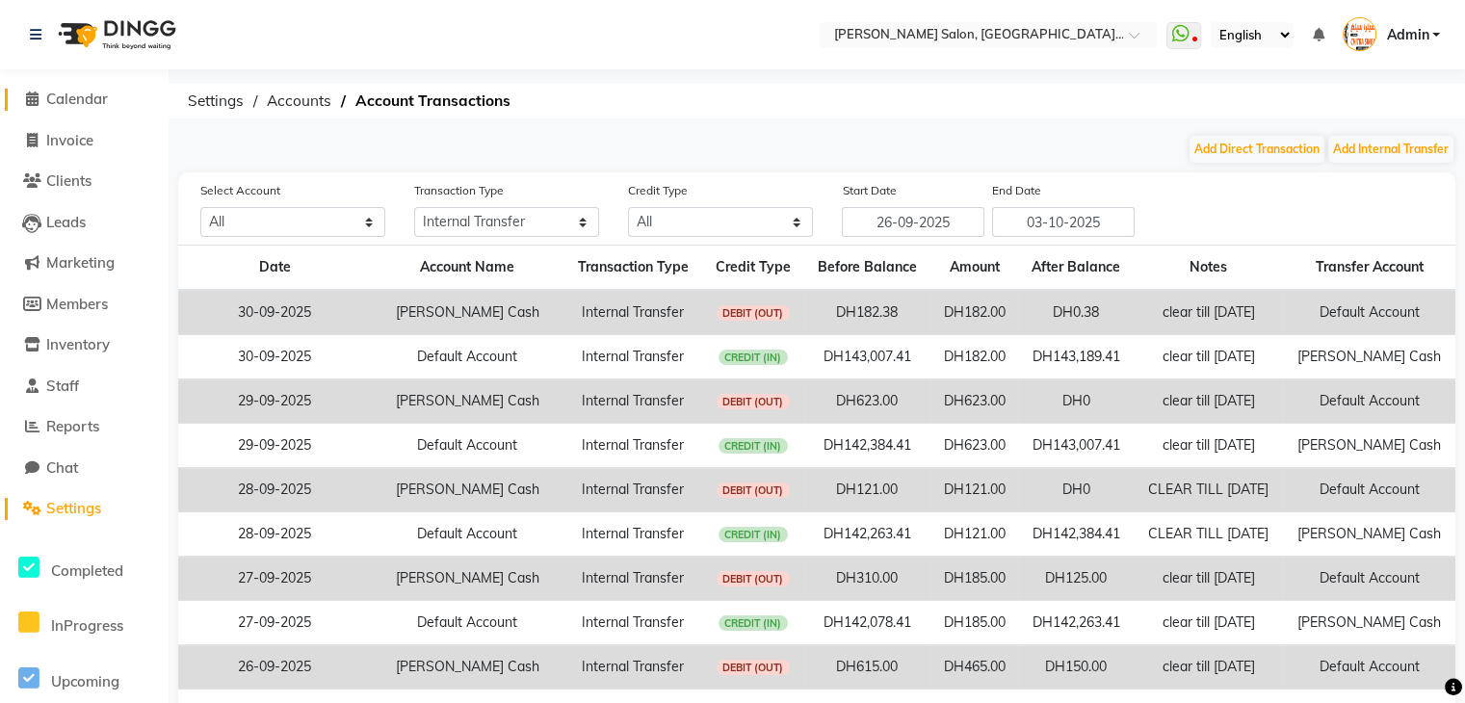
click at [27, 89] on span at bounding box center [31, 100] width 29 height 22
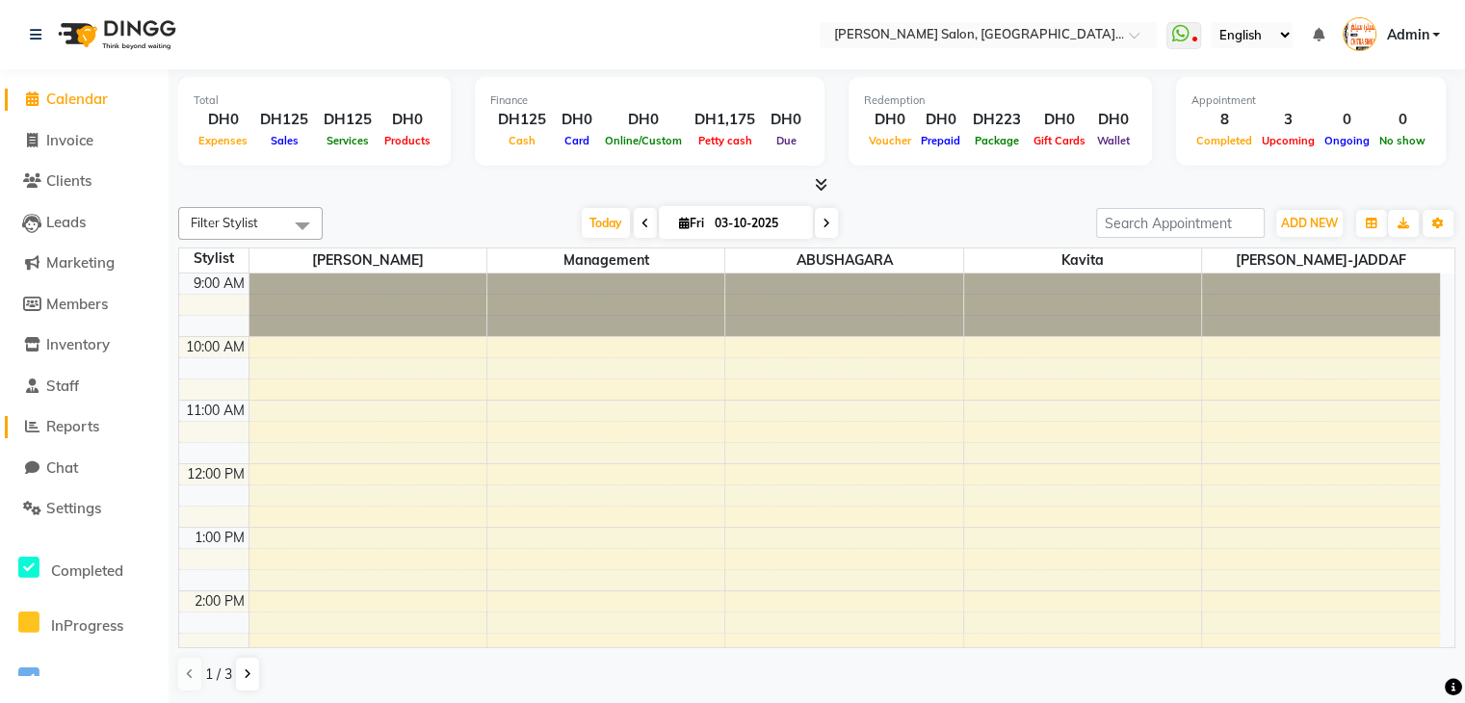
click at [94, 421] on span "Reports" at bounding box center [72, 426] width 53 height 18
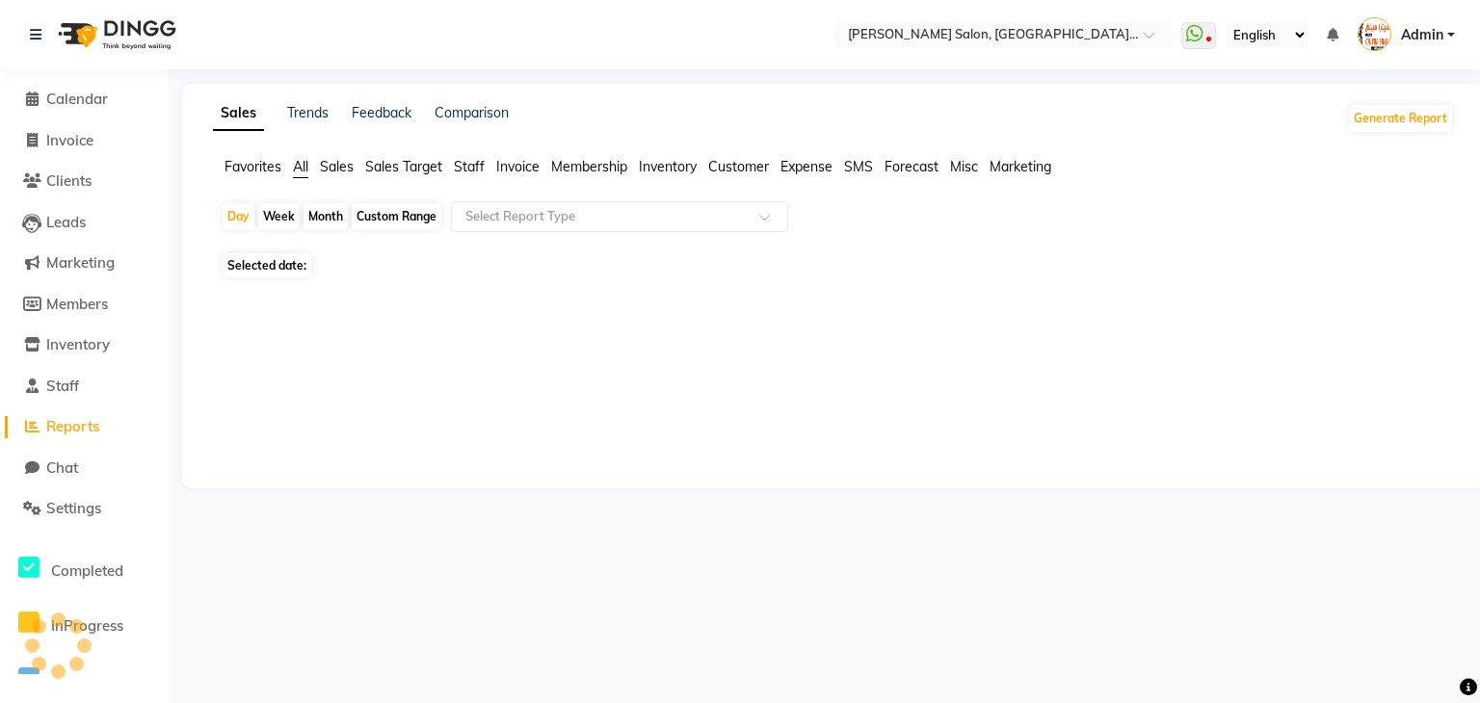
click at [367, 215] on div "Custom Range" at bounding box center [397, 216] width 90 height 27
select select "10"
select select "2025"
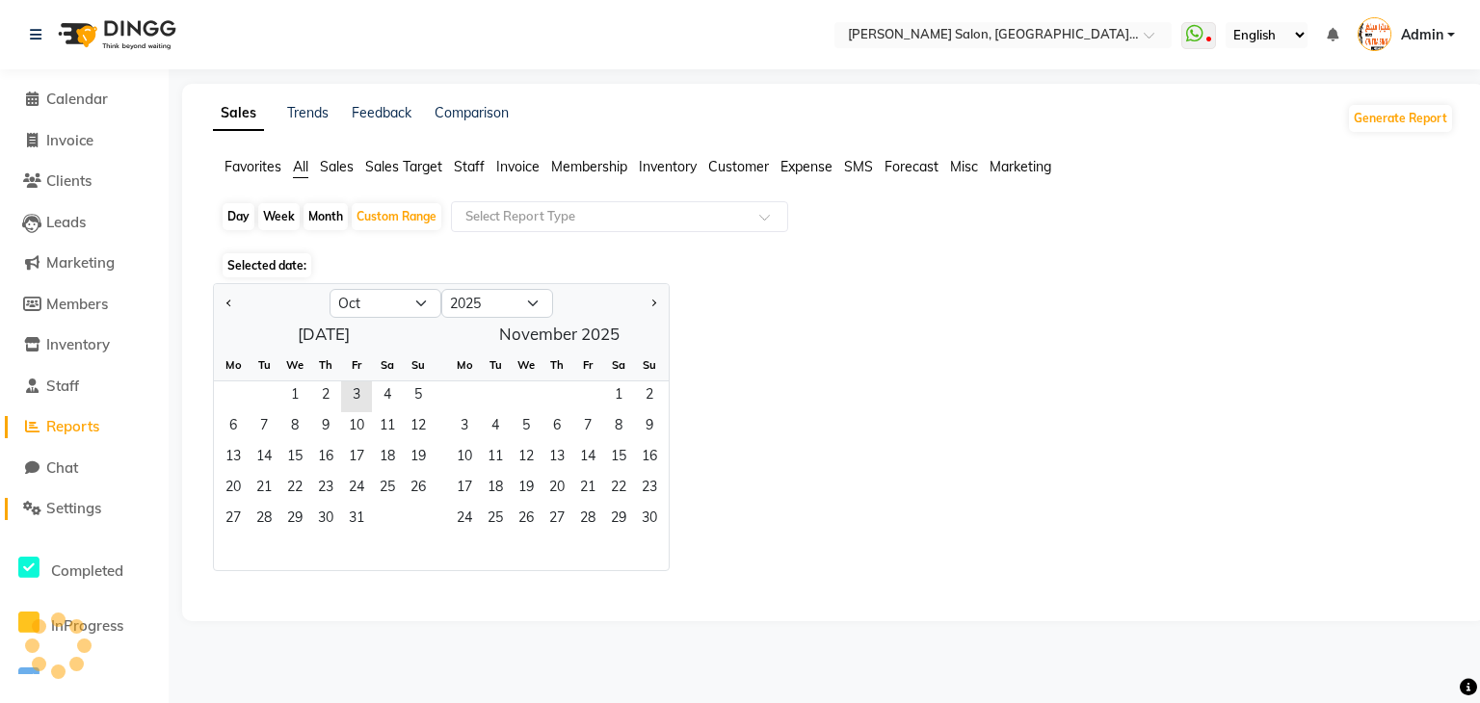
click at [84, 502] on span "Settings" at bounding box center [73, 508] width 55 height 18
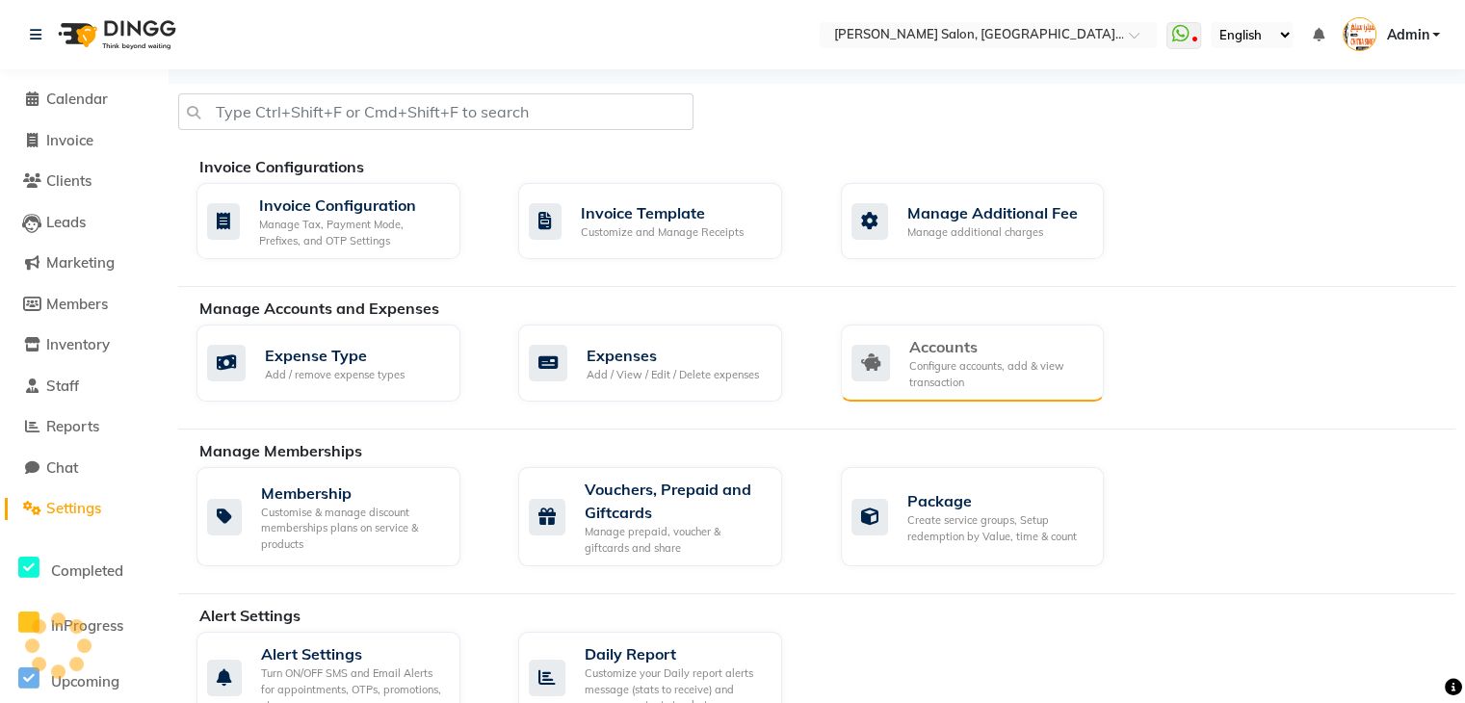
click at [975, 340] on div "Accounts" at bounding box center [999, 346] width 180 height 23
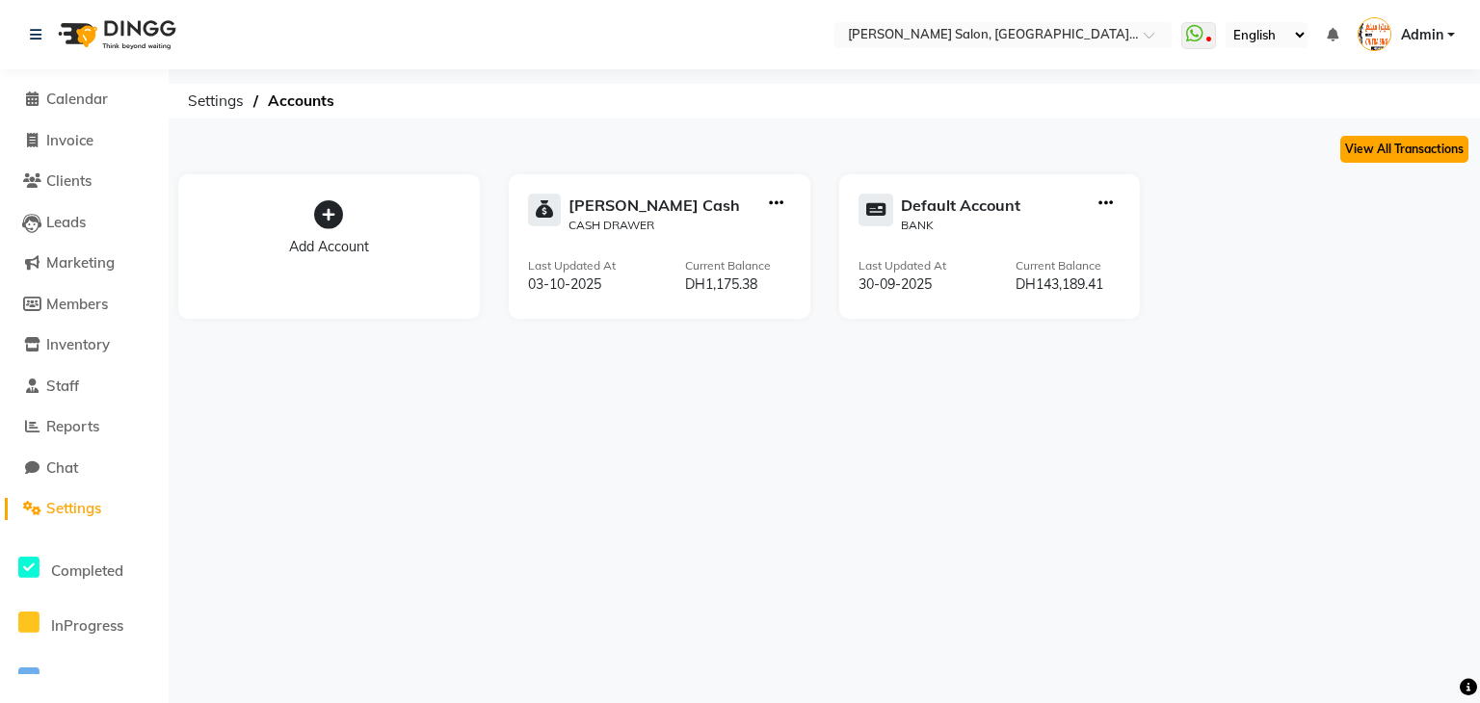
click at [1374, 148] on button "View All Transactions" at bounding box center [1404, 149] width 128 height 27
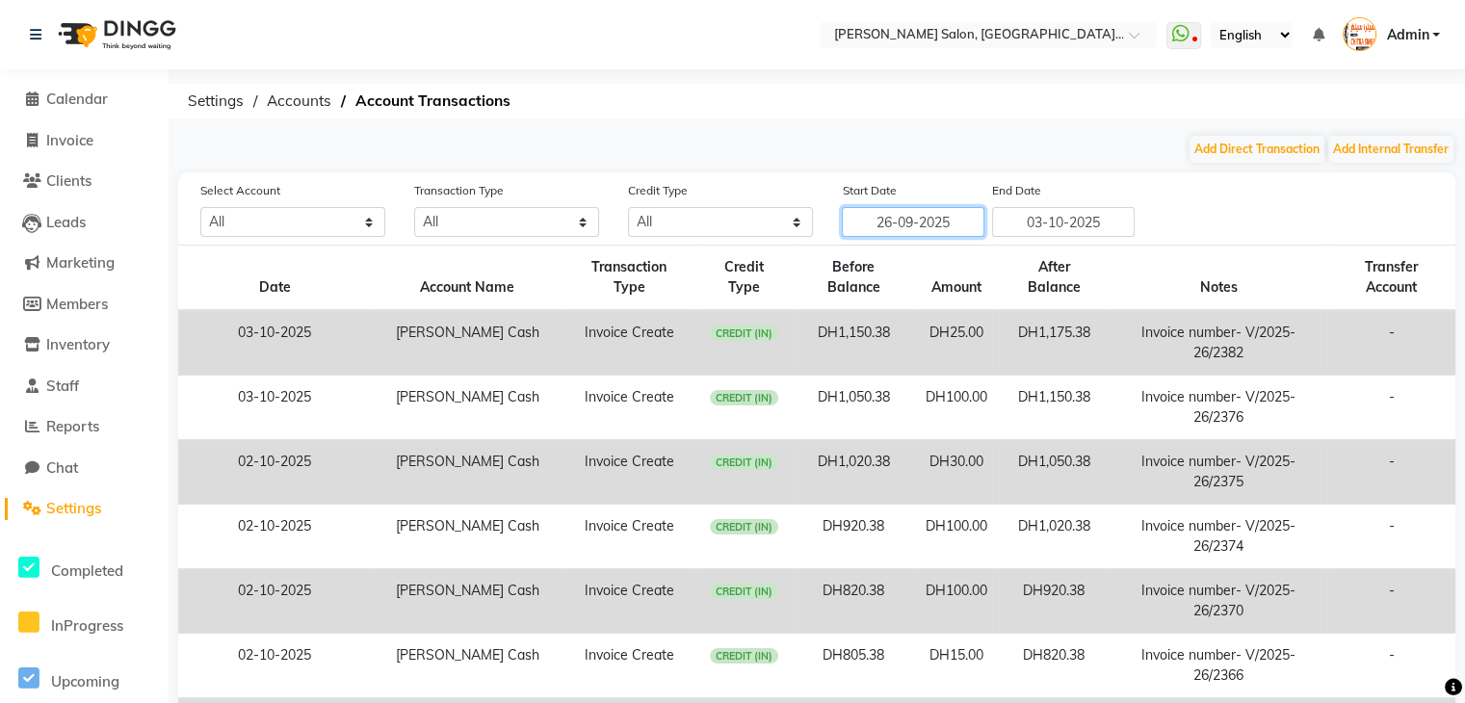
click at [921, 223] on input "26-09-2025" at bounding box center [913, 222] width 143 height 30
select select "9"
select select "2025"
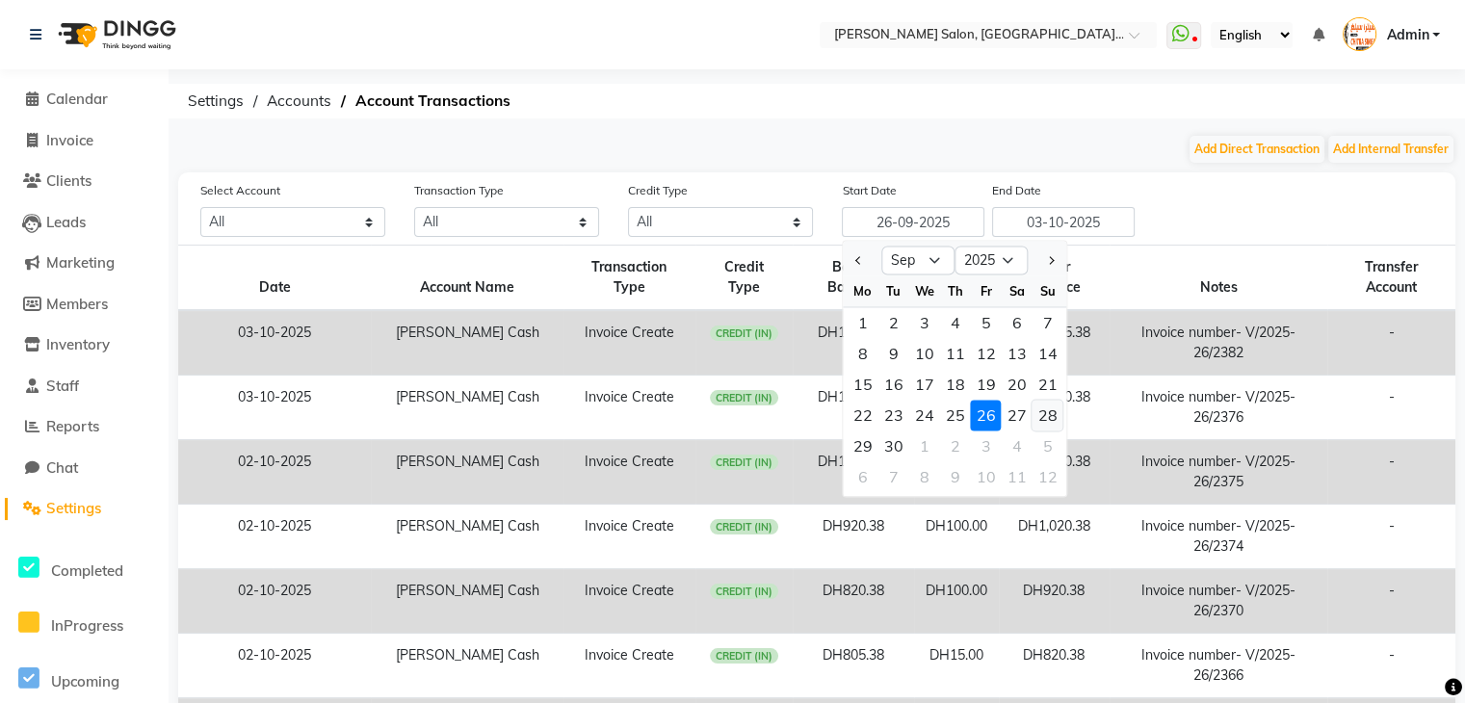
click at [1040, 412] on div "28" at bounding box center [1048, 415] width 31 height 31
type input "28-09-2025"
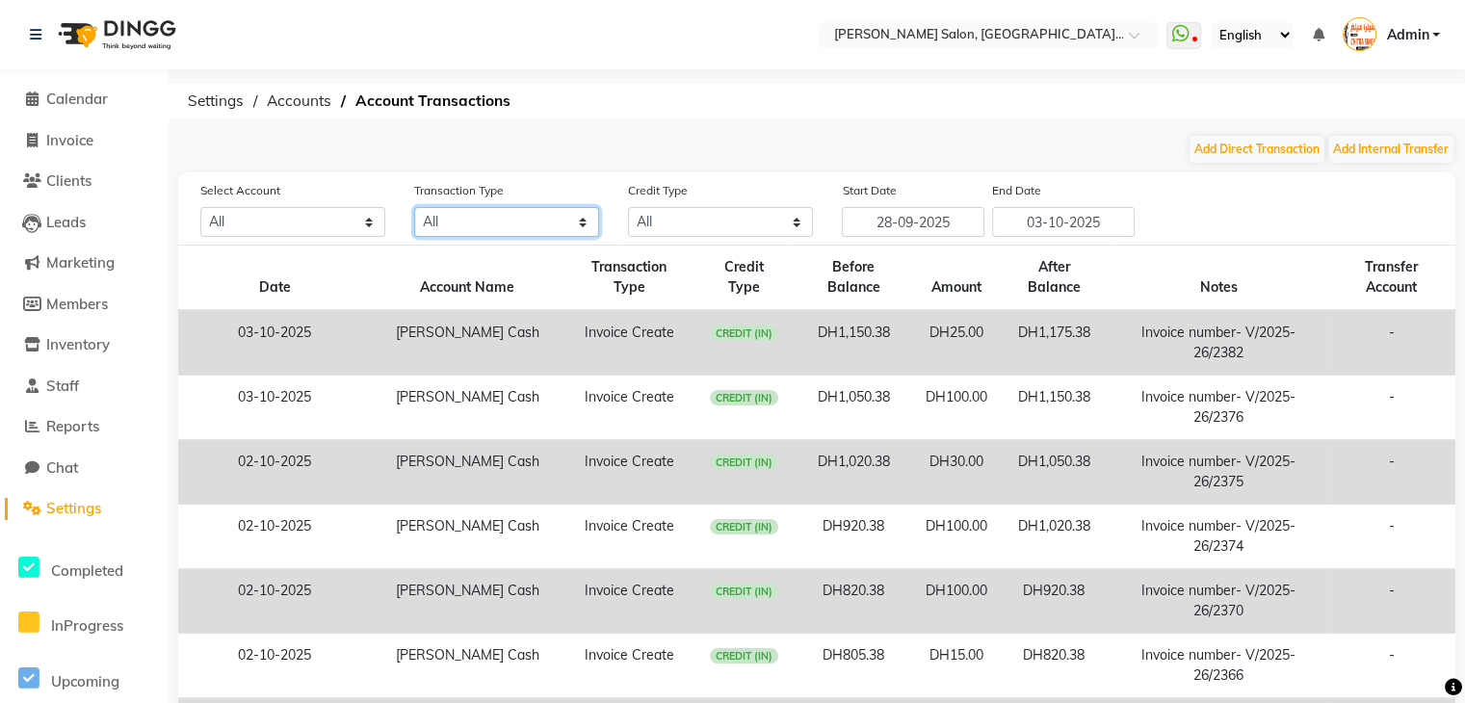
click at [558, 212] on select "All Direct Internal Transfer Expense Invoice Daily Register" at bounding box center [506, 222] width 185 height 30
select select "INTERNAL"
click at [414, 208] on select "All Direct Internal Transfer Expense Invoice Daily Register" at bounding box center [506, 222] width 185 height 30
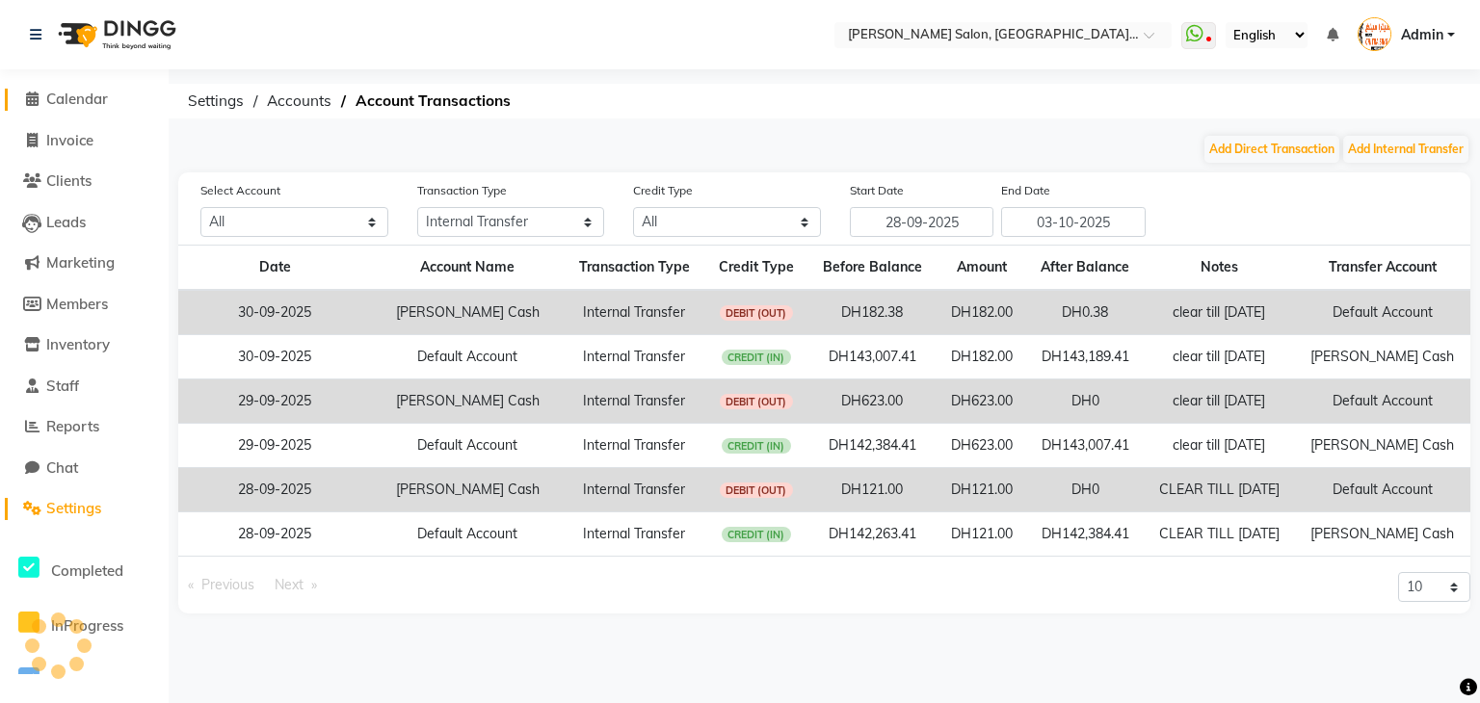
click at [39, 93] on span at bounding box center [31, 100] width 29 height 22
